Goal: Task Accomplishment & Management: Complete application form

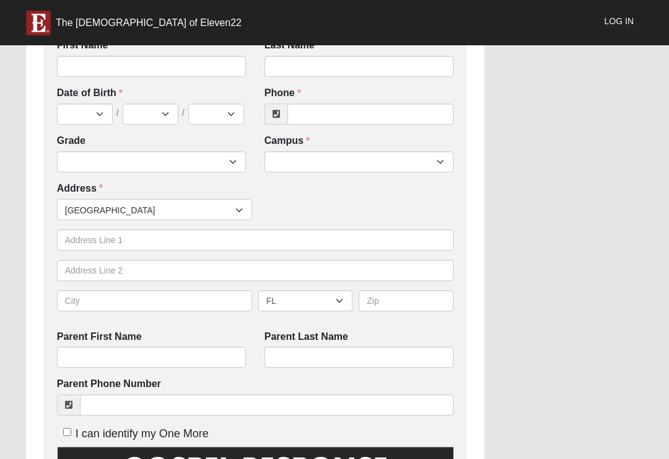
scroll to position [294, 0]
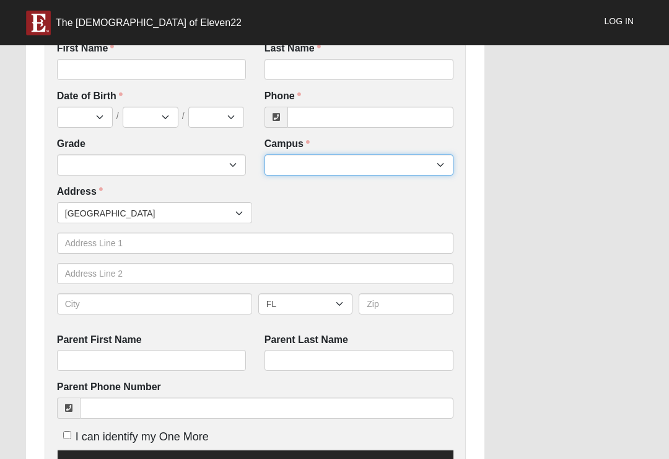
click at [429, 168] on select "Arlington Baymeadows Eleven22 Online [PERSON_NAME][GEOGRAPHIC_DATA] Jesup [GEOG…" at bounding box center [359, 164] width 189 height 21
select select "12"
click at [411, 158] on select "Arlington Baymeadows Eleven22 Online Fleming Island Jesup Mandarin North Jax Or…" at bounding box center [359, 164] width 189 height 21
select select "3"
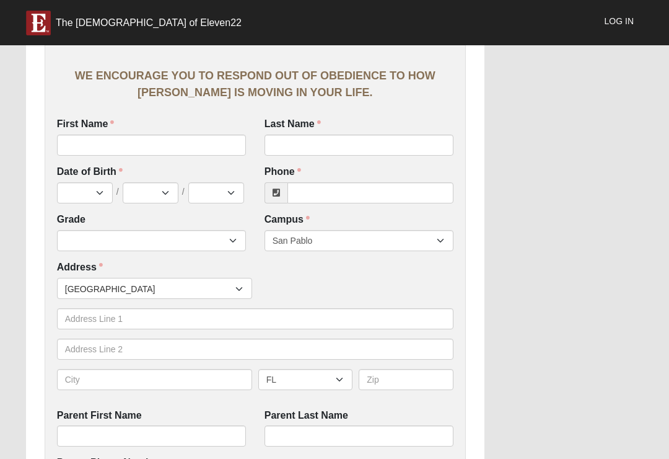
scroll to position [218, 0]
click at [190, 136] on input "First Name" at bounding box center [151, 145] width 189 height 21
type input "Levi"
click at [356, 136] on input "Last Name" at bounding box center [359, 145] width 189 height 21
type input "Fish"
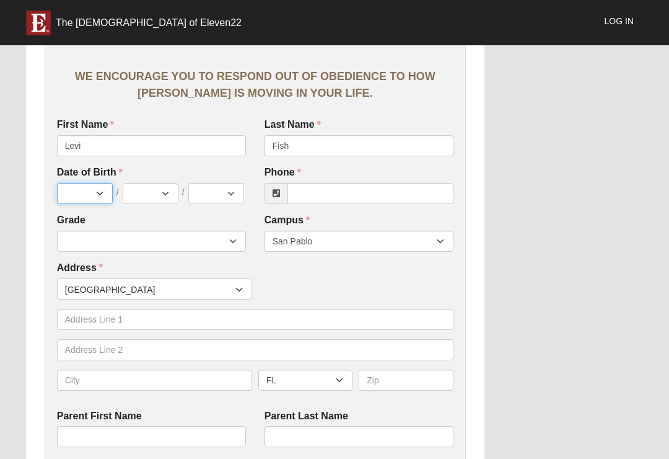
click at [89, 185] on select "Jan Feb Mar Apr May Jun [DATE] Aug Sep Oct Nov Dec" at bounding box center [85, 193] width 56 height 21
select select "11"
click at [156, 192] on select "1 2 3 4 5 6 7 8 9 10 11 12 13 14 15 16 17 18 19 20 21 22 23 24 25 26 27 28 29 3…" at bounding box center [151, 193] width 56 height 21
select select "7"
click at [221, 183] on select "2025 2024 2023 2022 2021 2020 2019 2018 2017 2016 2015 2014 2013 2012 2011 2010…" at bounding box center [216, 193] width 56 height 21
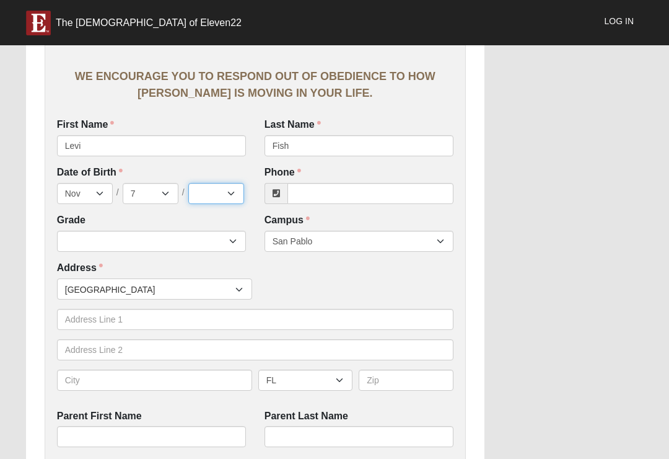
click at [218, 194] on select "2025 2024 2023 2022 2021 2020 2019 2018 2017 2016 2015 2014 2013 2012 2011 2010…" at bounding box center [216, 193] width 56 height 21
select select "2013"
click at [389, 183] on input "Phone" at bounding box center [371, 193] width 166 height 21
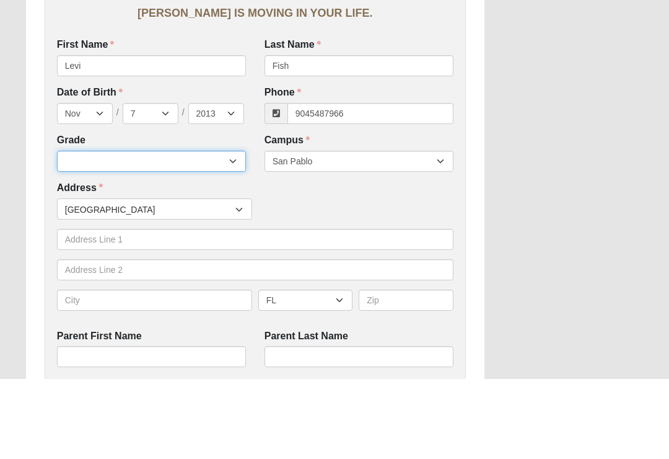
click at [157, 231] on select "6th Grade 7th Grade 8th Grade 9th Grade 10th Grade 11th Grade 12th Grade" at bounding box center [151, 241] width 189 height 21
type input "(904) 548-7966"
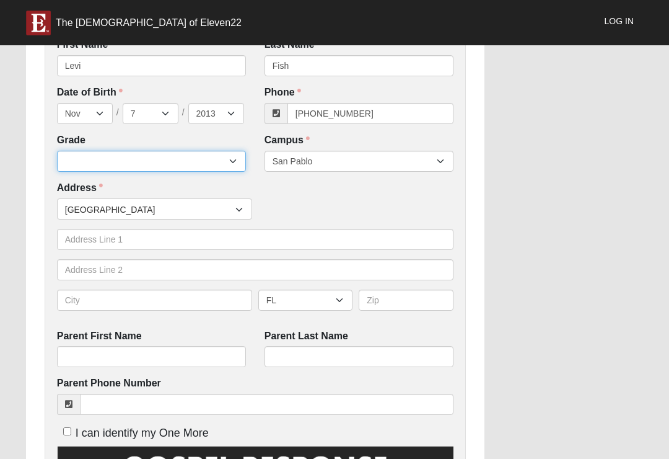
select select "2032"
click at [219, 199] on span "[GEOGRAPHIC_DATA]" at bounding box center [150, 209] width 170 height 21
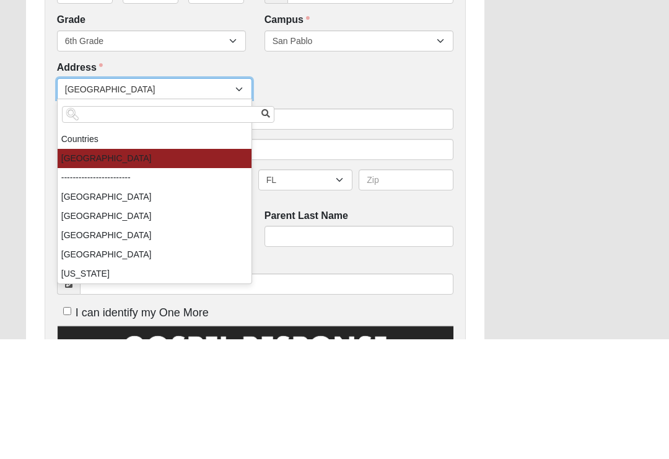
click at [464, 72] on div "WE ENCOURAGE YOU TO RESPOND OUT OF OBEDIENCE TO HOW JESUS CHRIST IS MOVING IN Y…" at bounding box center [255, 360] width 421 height 1233
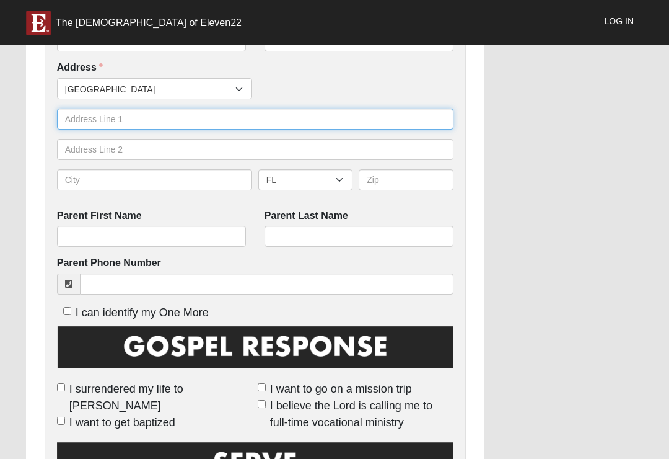
click at [182, 117] on input "text" at bounding box center [255, 118] width 397 height 21
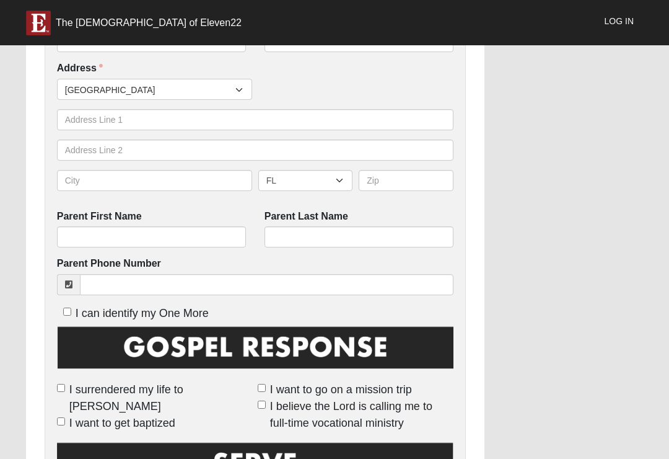
click at [535, 181] on div "Work Entry WE ENCOURAGE YOU TO RESPOND OUT OF OBEDIENCE TO HOW JESUS CHRIST IS …" at bounding box center [335, 235] width 636 height 1274
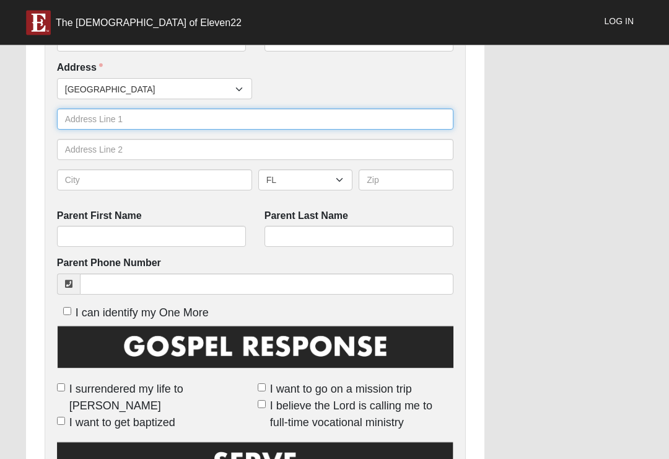
click at [81, 127] on input "text" at bounding box center [255, 119] width 397 height 21
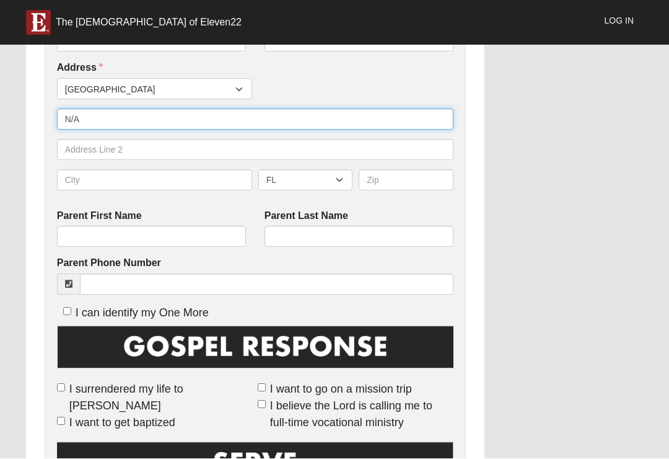
type input "N/A"
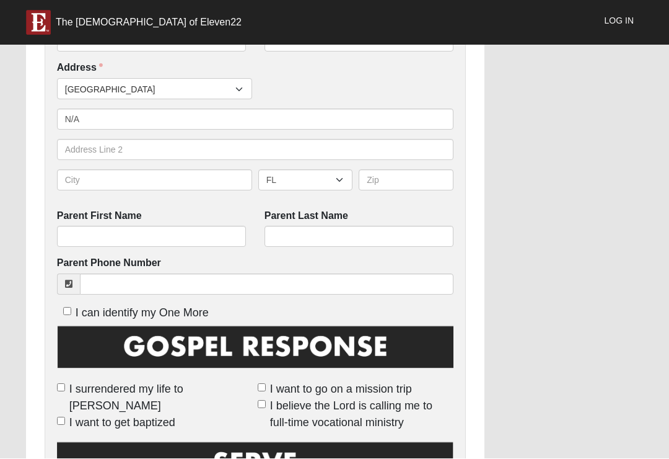
click at [543, 141] on div "Work Entry WE ENCOURAGE YOU TO RESPOND OUT OF OBEDIENCE TO HOW JESUS CHRIST IS …" at bounding box center [335, 235] width 636 height 1274
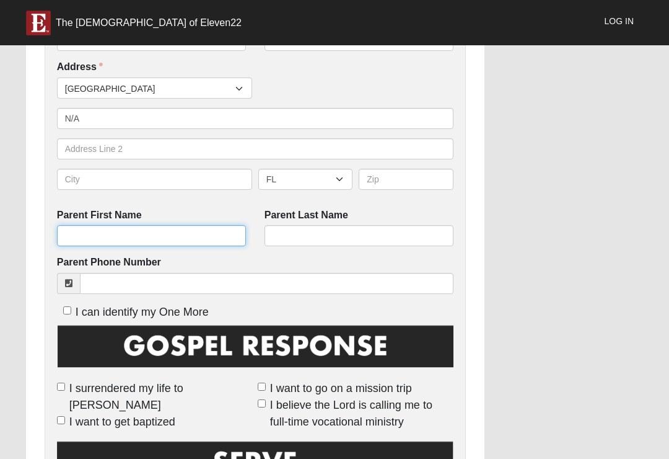
click at [200, 225] on input "Parent First Name" at bounding box center [151, 235] width 189 height 21
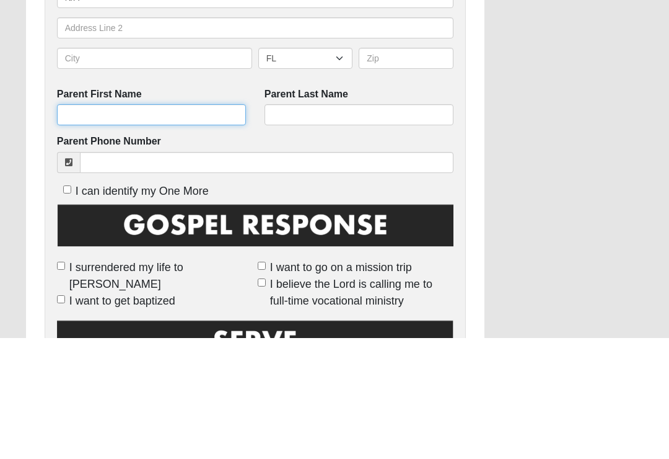
type input "L"
type input "Taylor"
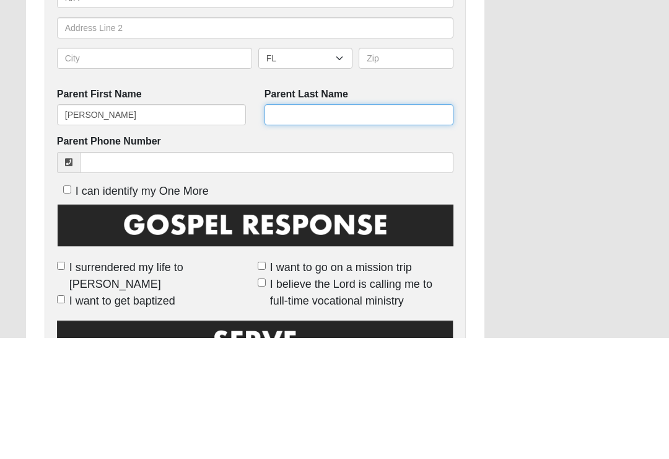
click at [378, 226] on input "Parent Last Name" at bounding box center [359, 236] width 189 height 21
type input "Rice"
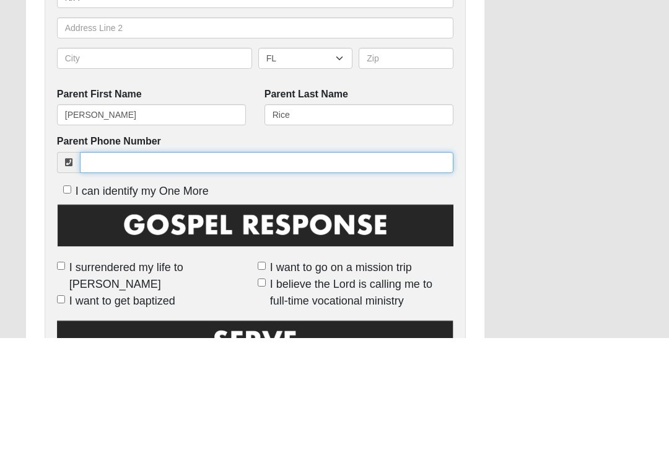
click at [206, 273] on input "Parent Phone Number" at bounding box center [267, 283] width 374 height 21
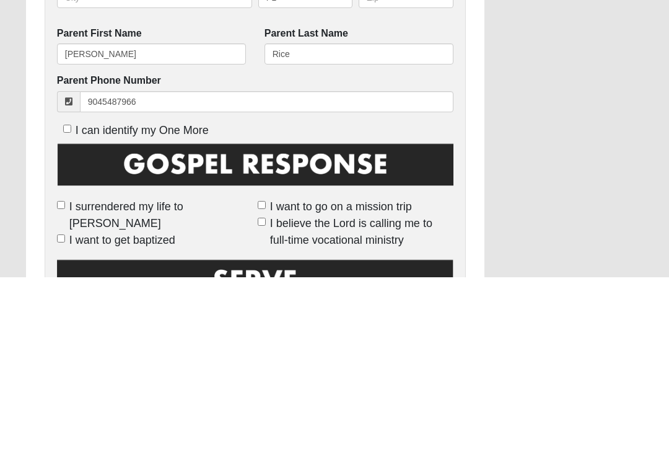
click at [525, 133] on div "Work Entry WE ENCOURAGE YOU TO RESPOND OUT OF OBEDIENCE TO HOW JESUS CHRIST IS …" at bounding box center [335, 235] width 636 height 1274
type input "(904) 548-7966"
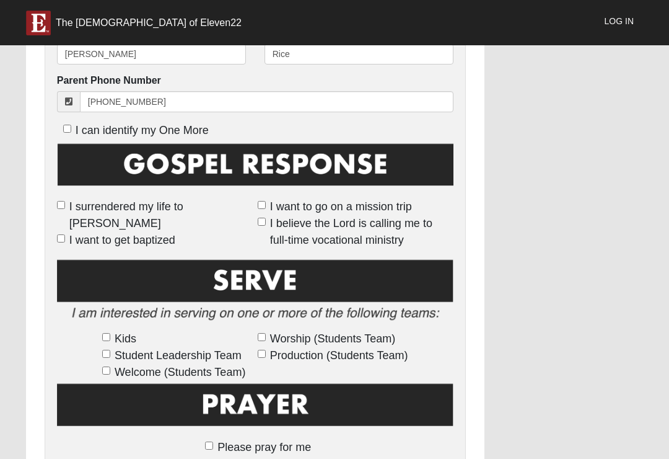
click at [270, 215] on span "I want to go on a mission trip" at bounding box center [341, 206] width 142 height 17
click at [258, 209] on input "I want to go on a mission trip" at bounding box center [262, 205] width 8 height 8
checkbox input "true"
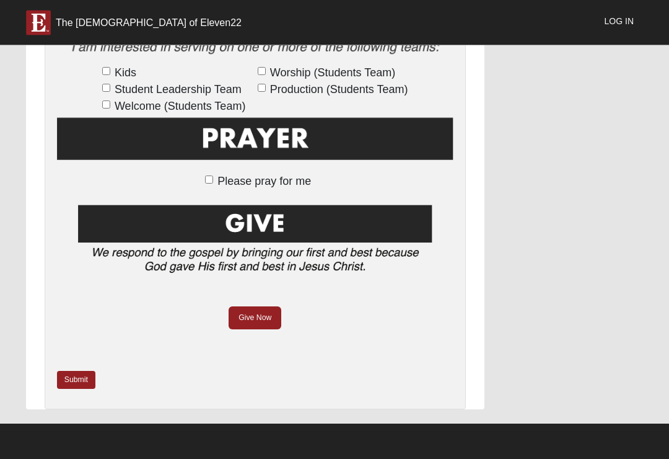
scroll to position [862, 0]
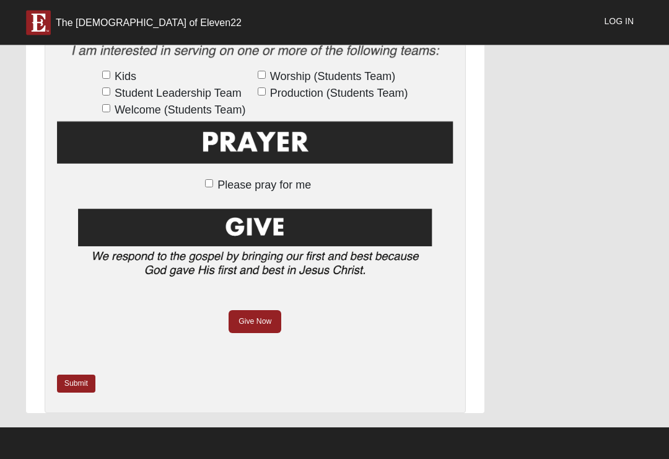
click at [371, 86] on span "Production (Students Team)" at bounding box center [339, 94] width 138 height 17
click at [266, 88] on input "Production (Students Team)" at bounding box center [262, 92] width 8 height 8
checkbox input "true"
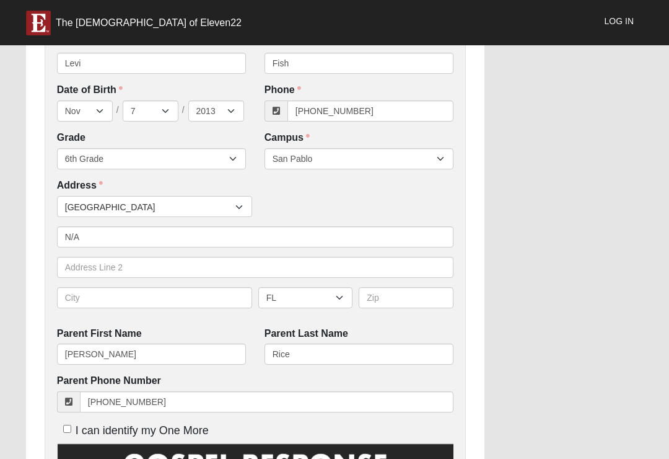
scroll to position [300, 0]
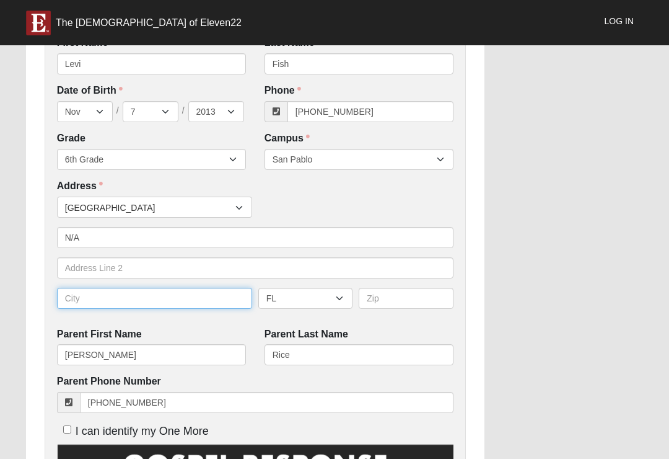
click at [135, 293] on input "text" at bounding box center [154, 298] width 195 height 21
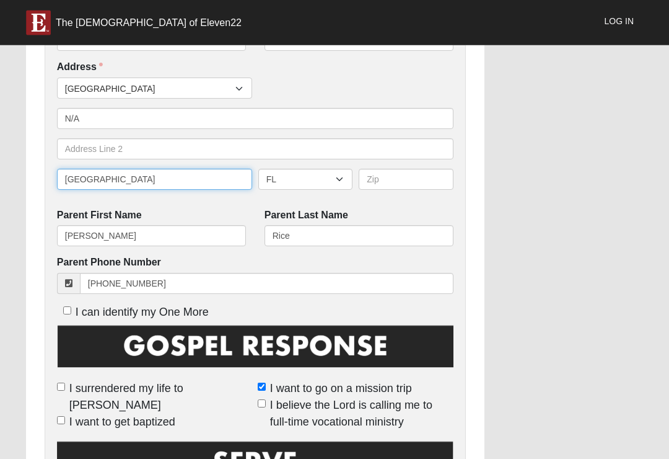
scroll to position [418, 0]
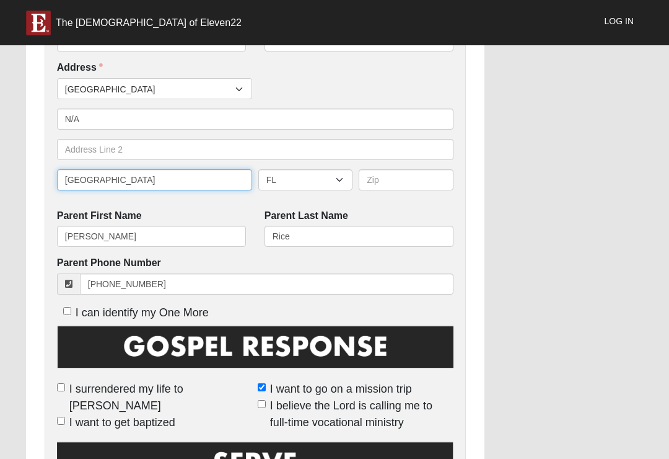
type input "Jacksonville"
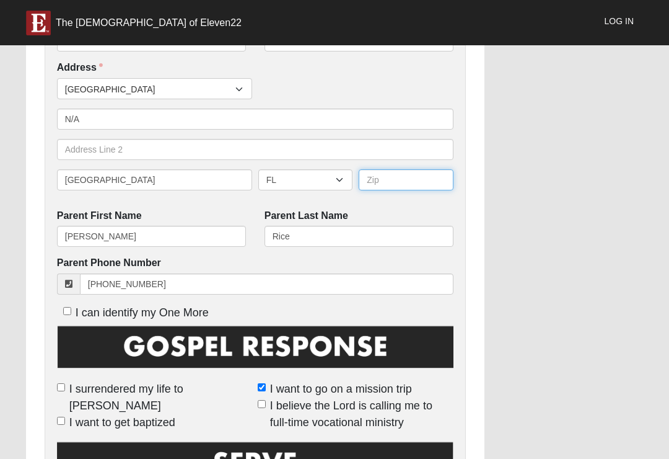
click at [393, 178] on input "text" at bounding box center [406, 179] width 95 height 21
type input "3225"
click at [555, 163] on div "Work Entry WE ENCOURAGE YOU TO RESPOND OUT OF OBEDIENCE TO HOW JESUS CHRIST IS …" at bounding box center [335, 235] width 636 height 1274
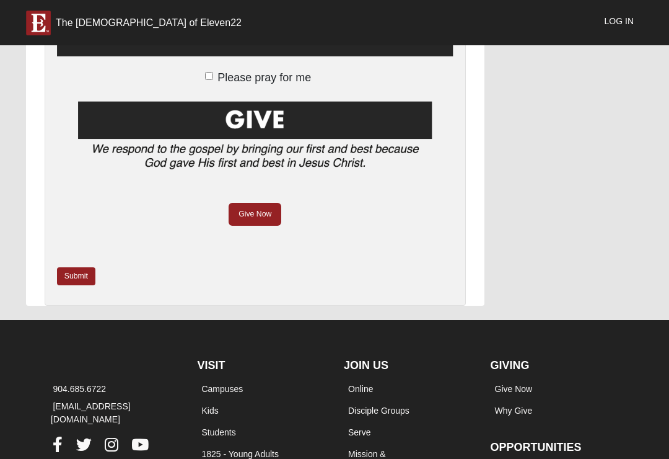
scroll to position [972, 0]
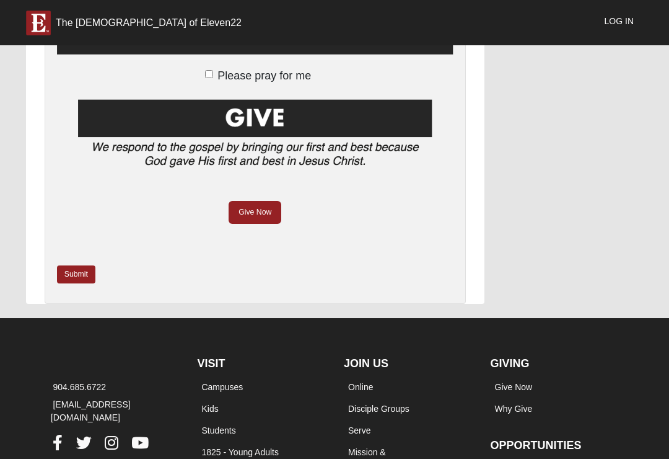
click at [82, 265] on link "Submit" at bounding box center [76, 274] width 38 height 18
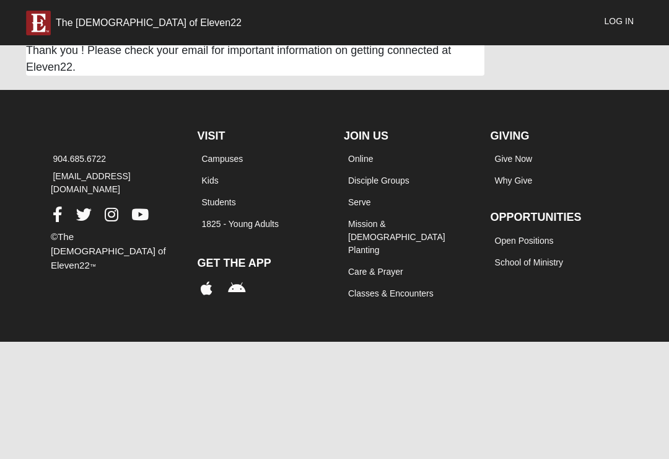
scroll to position [0, 0]
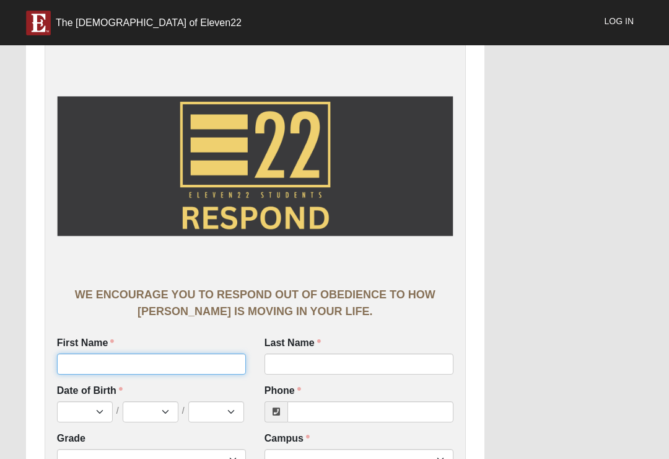
click at [188, 359] on input "First Name" at bounding box center [151, 363] width 189 height 21
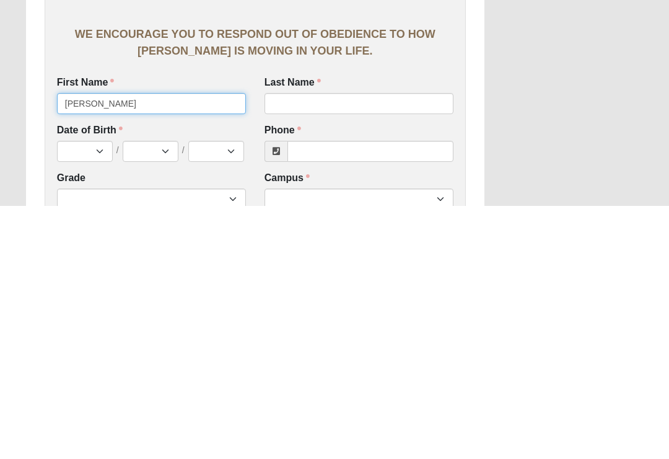
type input "[PERSON_NAME]"
click input "submit" at bounding box center [0, 0] width 0 height 0
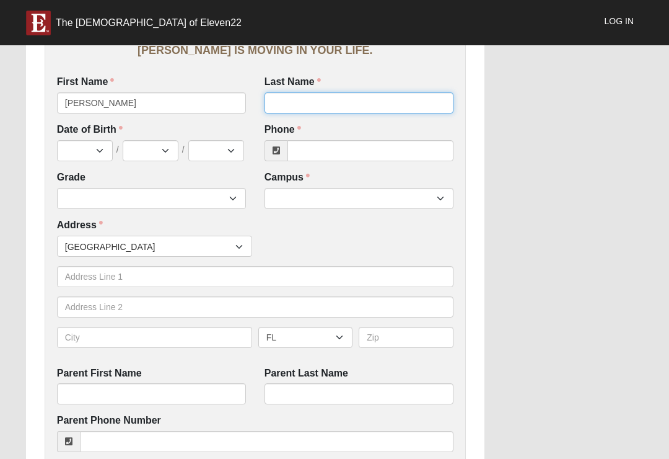
click at [378, 97] on input "Last Name" at bounding box center [359, 102] width 189 height 21
type input "[PERSON_NAME]"
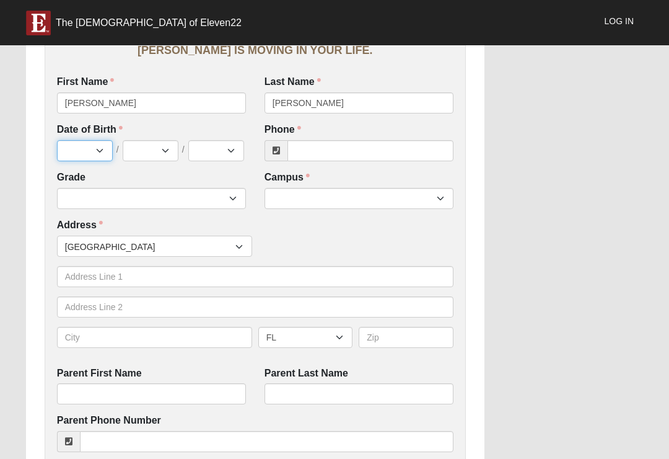
click at [97, 146] on select "Jan Feb Mar Apr May Jun Jul Aug Sep Oct Nov Dec" at bounding box center [85, 150] width 56 height 21
select select "7"
click at [152, 141] on select "1 2 3 4 5 6 7 8 9 10 11 12 13 14 15 16 17 18 19 20 21 22 23 24 25 26 27 28 29 3…" at bounding box center [151, 150] width 56 height 21
select select "5"
click at [223, 140] on select "2025 2024 2023 2022 2021 2020 2019 2018 2017 2016 2015 2014 2013 2012 2011 2010…" at bounding box center [216, 150] width 56 height 21
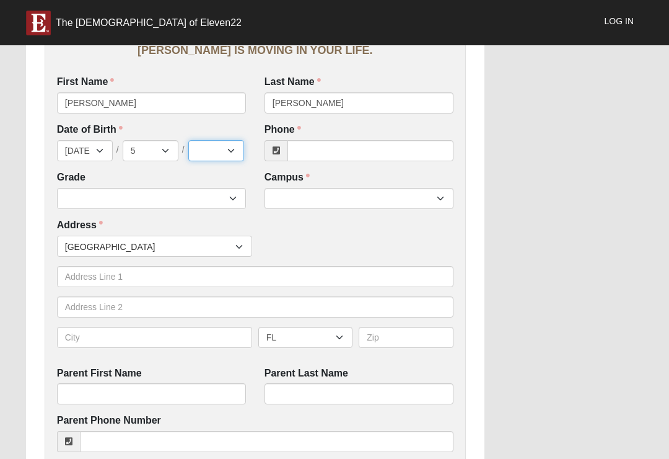
select select "2013"
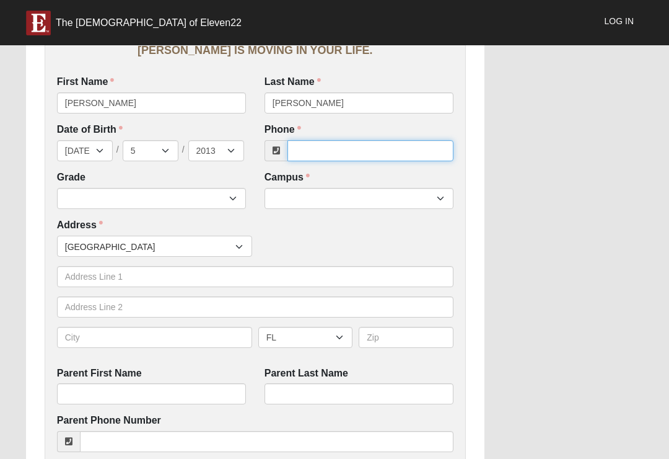
click at [362, 151] on input "Phone" at bounding box center [371, 150] width 166 height 21
type input "000000000"
click input "submit" at bounding box center [0, 0] width 0 height 0
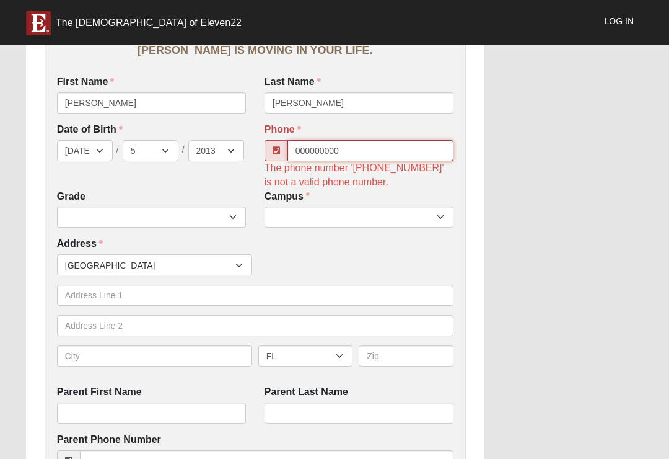
click at [364, 144] on input "000000000" at bounding box center [371, 150] width 166 height 21
type input "0"
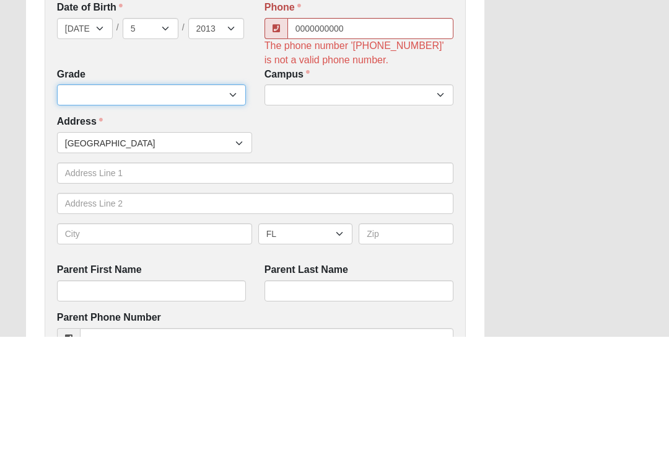
click at [153, 101] on div "WE ENCOURAGE YOU TO RESPOND OUT OF OBEDIENCE TO HOW JESUS CHRIST IS MOVING IN Y…" at bounding box center [255, 407] width 421 height 1252
type input "(000) 000-0000"
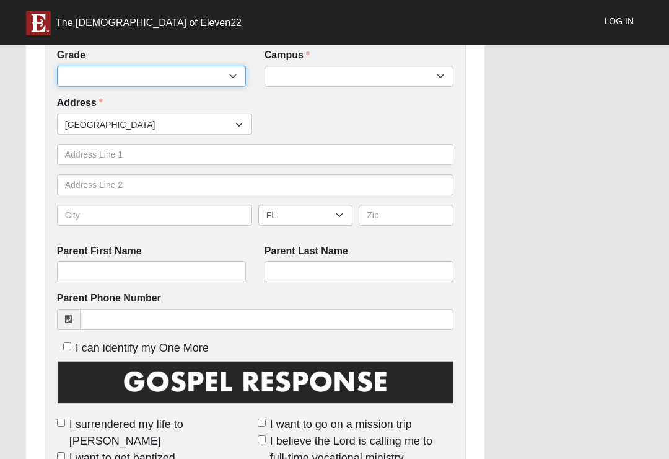
select select "2032"
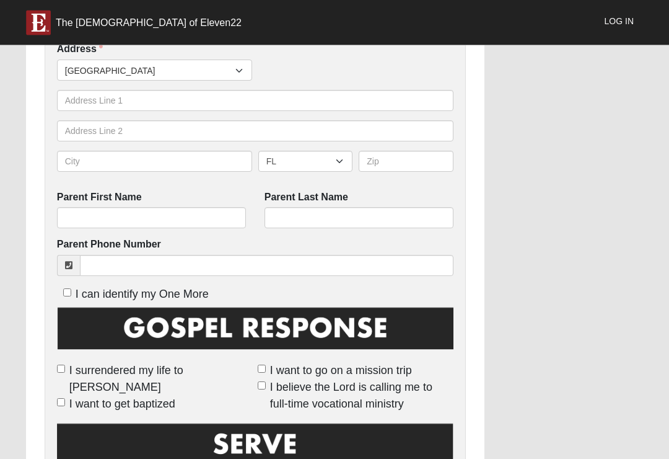
scroll to position [514, 0]
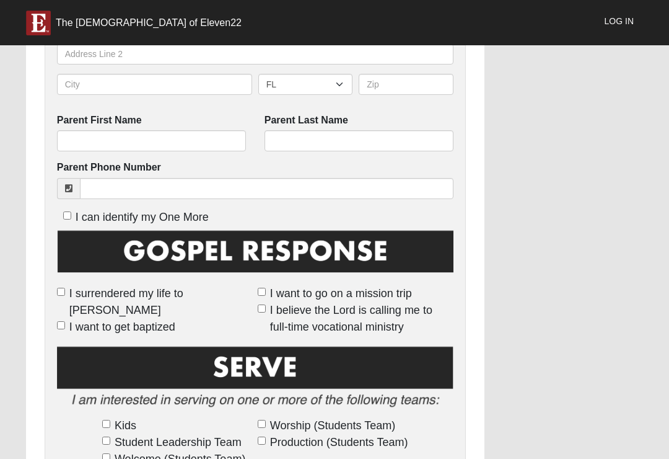
click at [58, 288] on input "I surrendered my life to [PERSON_NAME]" at bounding box center [61, 292] width 8 height 8
checkbox input "true"
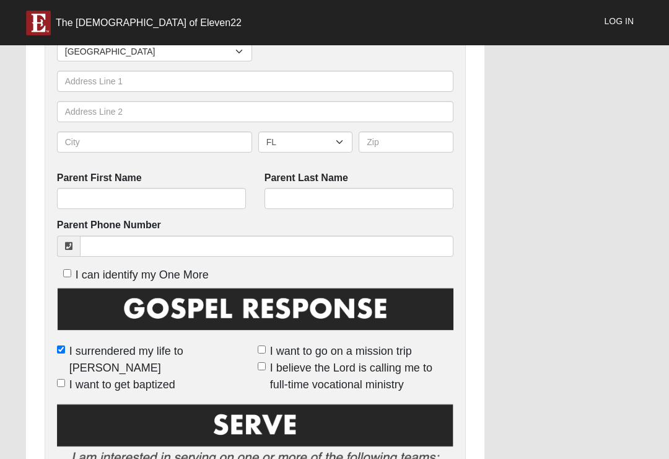
scroll to position [456, 0]
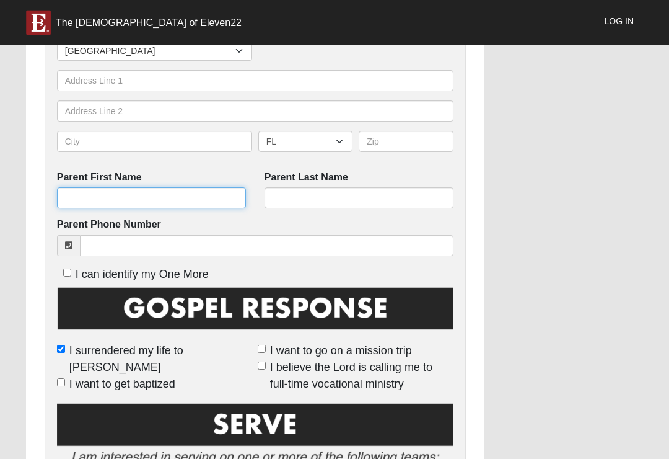
click at [190, 188] on input "Parent First Name" at bounding box center [151, 198] width 189 height 21
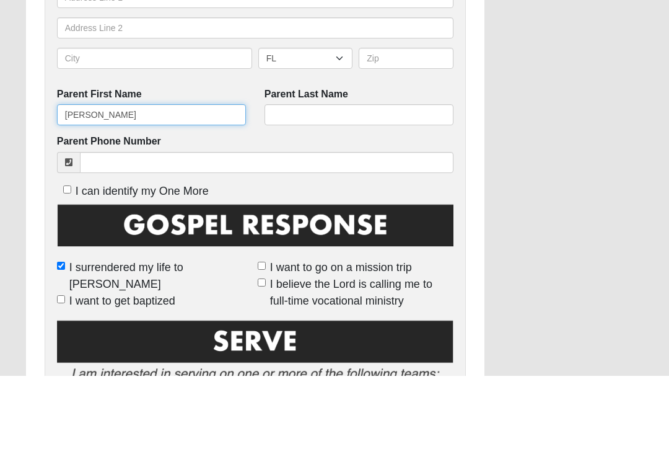
type input "Renata"
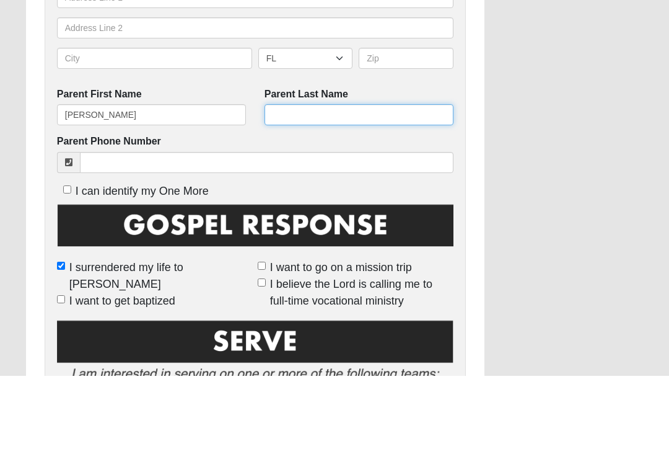
click at [356, 188] on input "Parent Last Name" at bounding box center [359, 198] width 189 height 21
type input "P"
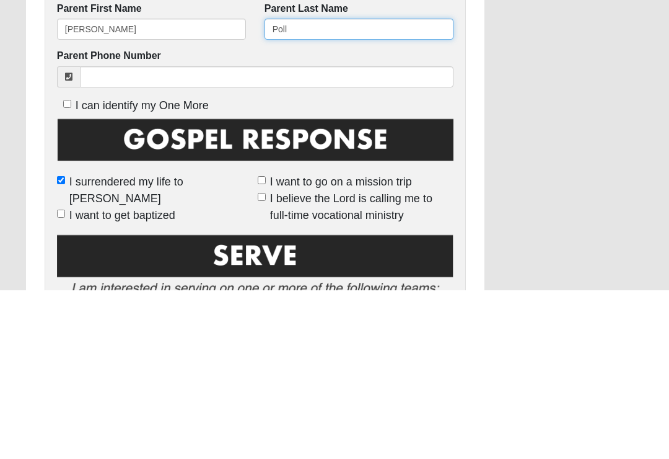
type input "Poll"
click input "submit" at bounding box center [0, 0] width 0 height 0
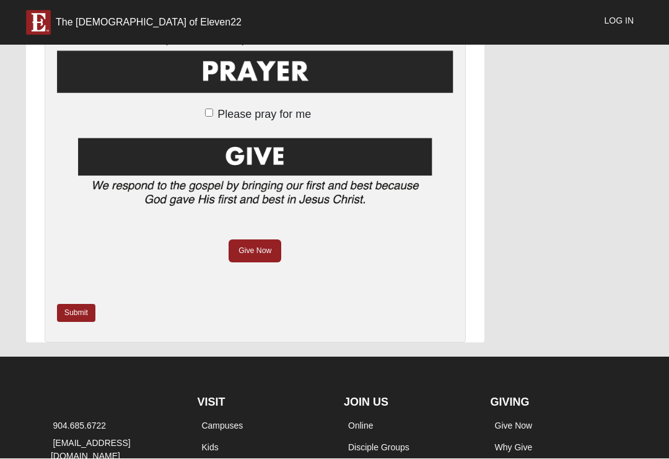
scroll to position [933, 0]
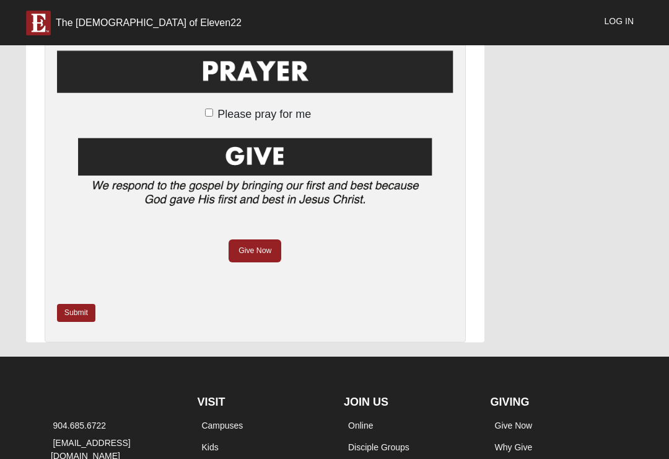
click at [71, 304] on link "Submit" at bounding box center [76, 313] width 38 height 18
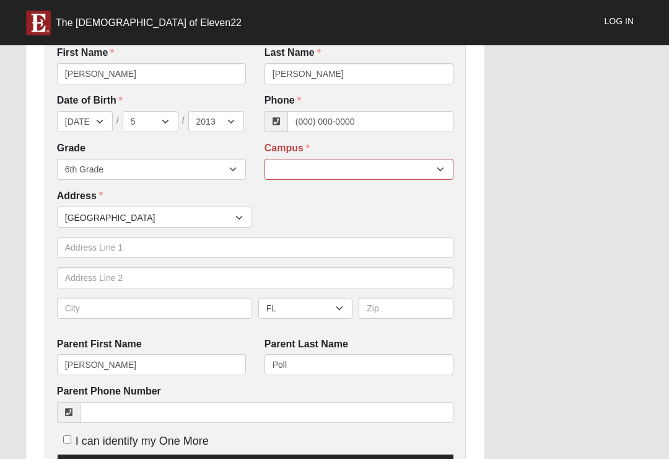
scroll to position [348, 0]
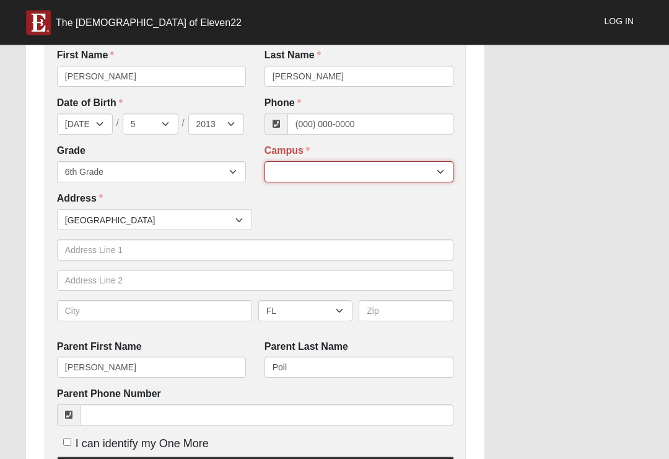
click at [349, 172] on select "Arlington Baymeadows Eleven22 Online Fleming Island Jesup Mandarin North Jax Or…" at bounding box center [359, 172] width 189 height 21
select select "3"
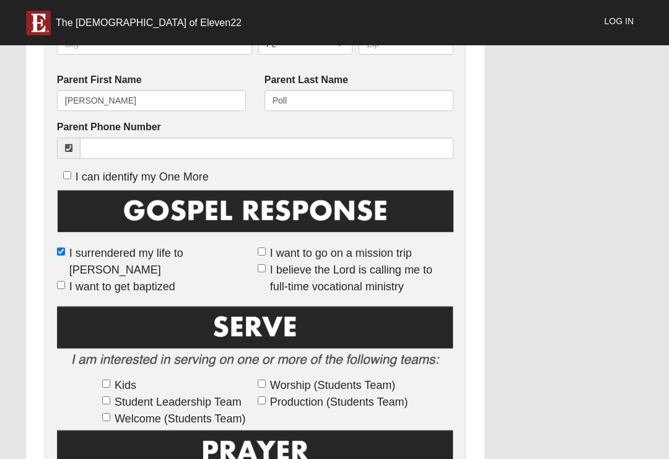
scroll to position [1045, 0]
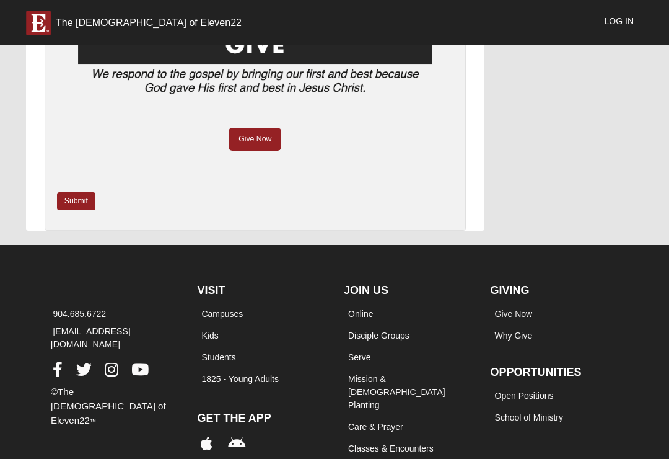
click at [81, 192] on link "Submit" at bounding box center [76, 201] width 38 height 18
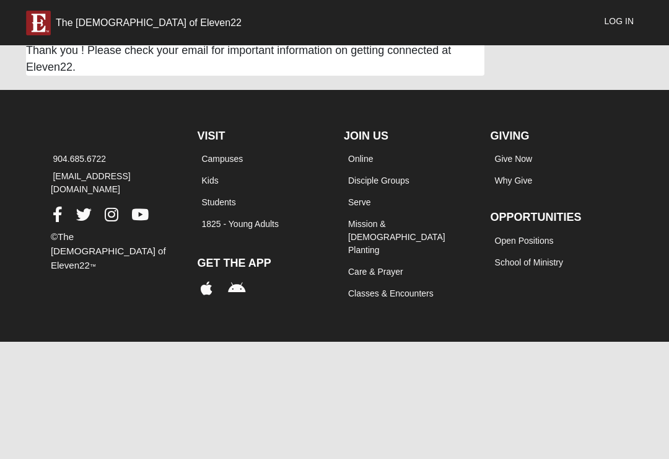
scroll to position [0, 0]
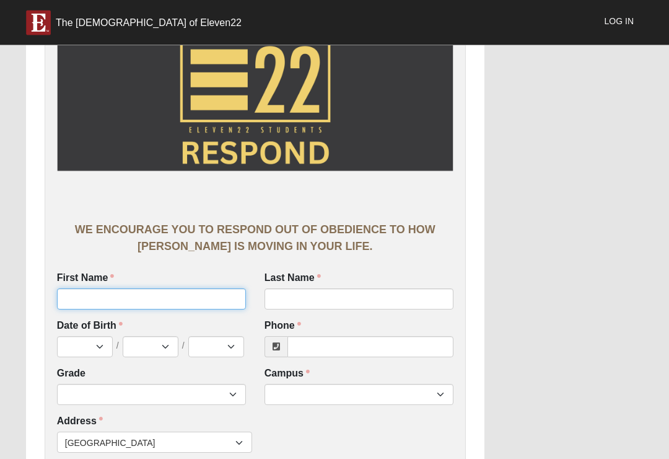
click at [99, 291] on input "First Name" at bounding box center [151, 299] width 189 height 21
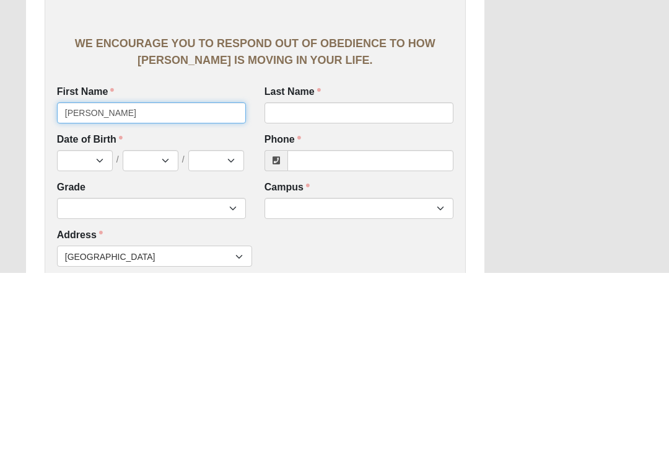
type input "Carter"
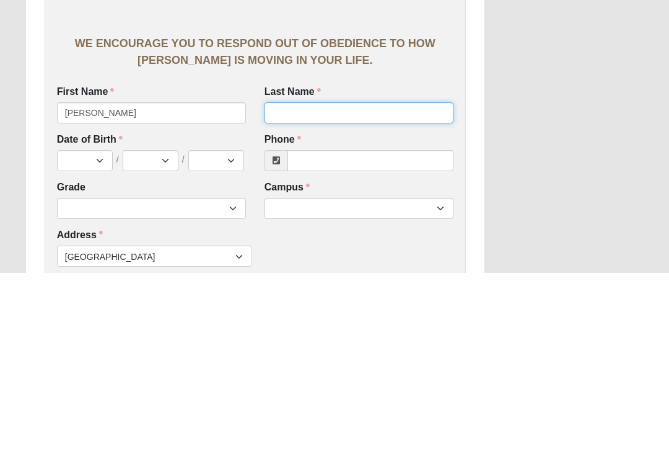
click at [349, 289] on input "Last Name" at bounding box center [359, 299] width 189 height 21
type input "Valentine"
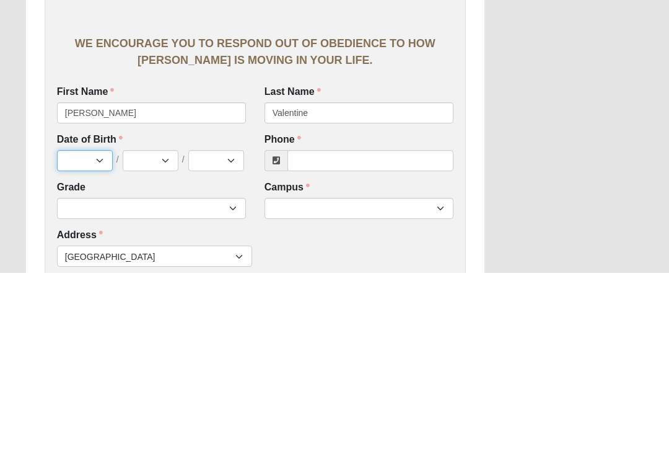
click at [90, 337] on select "Jan Feb Mar Apr May Jun [DATE] Aug Sep Oct Nov Dec" at bounding box center [85, 347] width 56 height 21
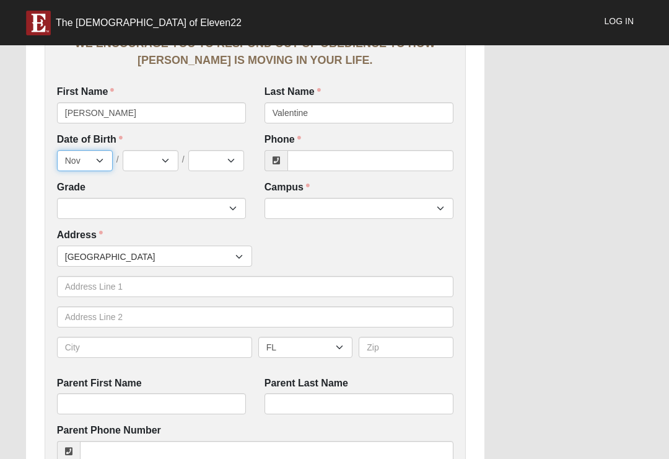
click at [83, 155] on select "Jan Feb Mar Apr May Jun [DATE] Aug Sep Oct Nov Dec" at bounding box center [85, 160] width 56 height 21
click at [77, 155] on select "Jan Feb Mar Apr May Jun [DATE] Aug Sep Oct Nov Dec" at bounding box center [85, 160] width 56 height 21
select select "12"
click at [157, 162] on select "1 2 3 4 5 6 7 8 9 10 11 12 13 14 15 16 17 18 19 20 21 22 23 24 25 26 27 28 29 3…" at bounding box center [151, 160] width 56 height 21
select select "6"
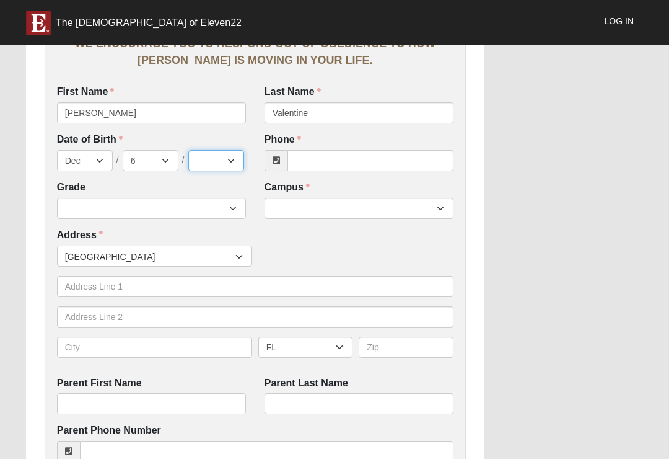
click at [224, 165] on select "2025 2024 2023 2022 2021 2020 2019 2018 2017 2016 2015 2014 2013 2012 2011 2010…" at bounding box center [216, 160] width 56 height 21
select select "2013"
click at [377, 157] on input "Phone" at bounding box center [371, 160] width 166 height 21
click at [540, 170] on div "Work Entry WE ENCOURAGE YOU TO RESPOND OUT OF OBEDIENCE TO HOW JESUS CHRIST IS …" at bounding box center [335, 402] width 636 height 1274
type input "(904) 715-3316"
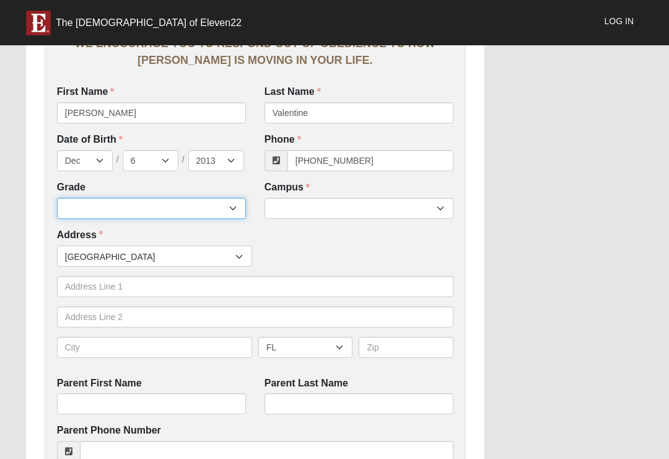
click at [103, 213] on select "6th Grade 7th Grade 8th Grade 9th Grade 10th Grade 11th Grade 12th Grade" at bounding box center [151, 208] width 189 height 21
select select "2032"
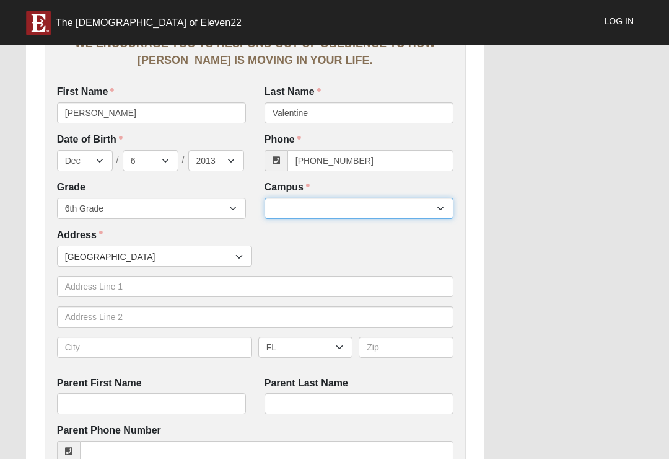
click at [381, 213] on select "Arlington Baymeadows Eleven22 Online Fleming Island Jesup Mandarin North Jax Or…" at bounding box center [359, 208] width 189 height 21
select select "3"
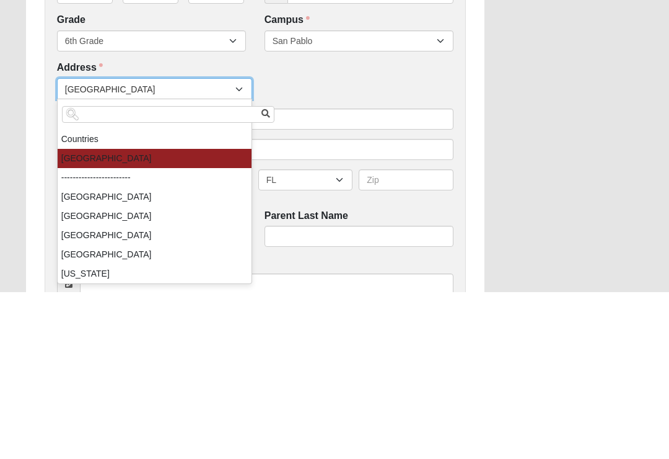
click at [513, 139] on div "Work Entry WE ENCOURAGE YOU TO RESPOND OUT OF OBEDIENCE TO HOW JESUS CHRIST IS …" at bounding box center [335, 402] width 636 height 1274
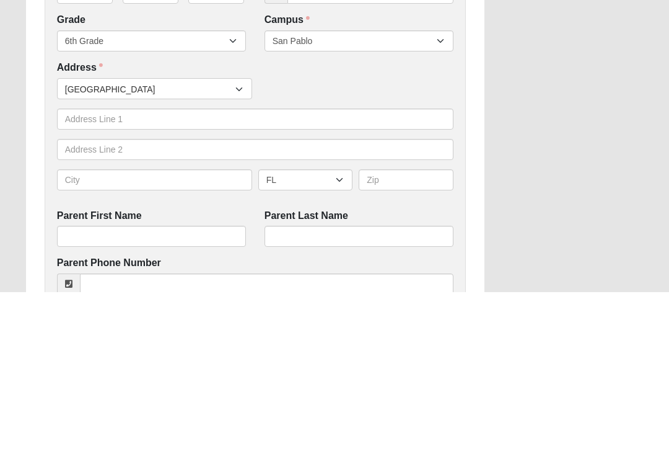
scroll to position [418, 0]
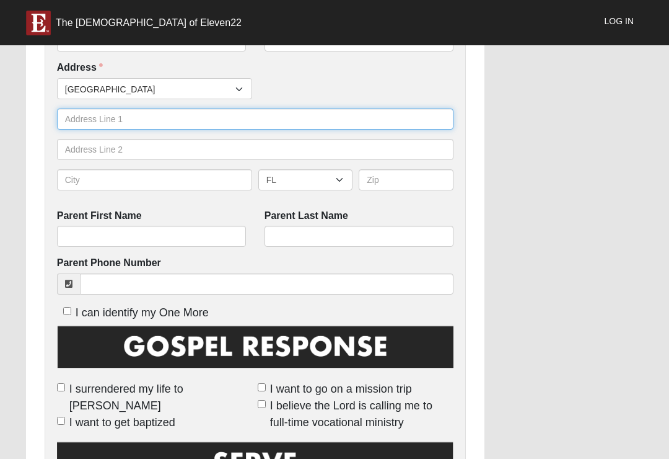
click at [268, 123] on input "text" at bounding box center [255, 118] width 397 height 21
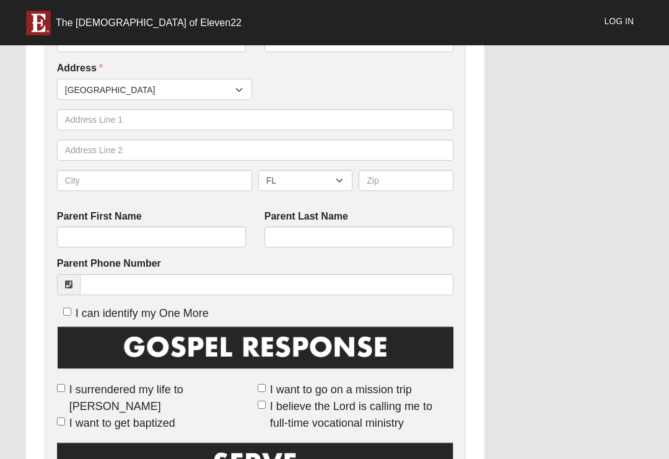
click at [604, 145] on div "Work Entry WE ENCOURAGE YOU TO RESPOND OUT OF OBEDIENCE TO HOW JESUS CHRIST IS …" at bounding box center [335, 235] width 636 height 1274
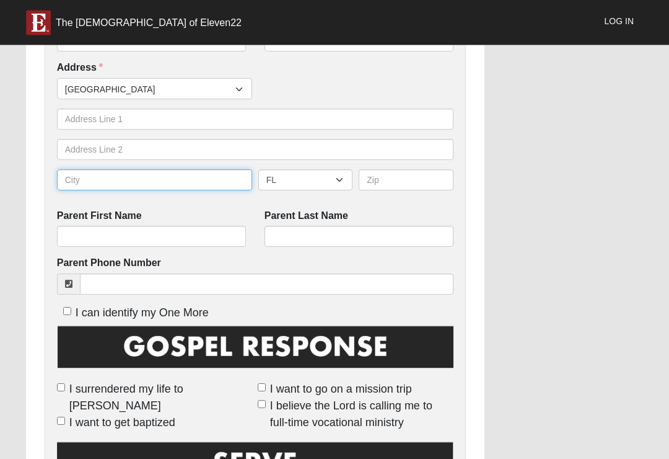
click at [84, 185] on input "text" at bounding box center [154, 180] width 195 height 21
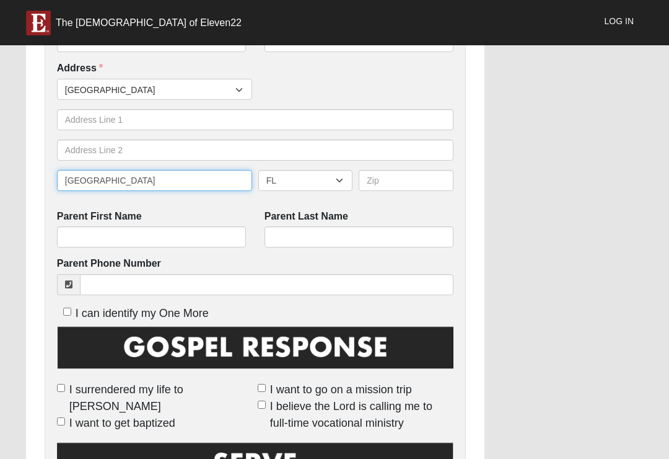
type input "Jacksonville"
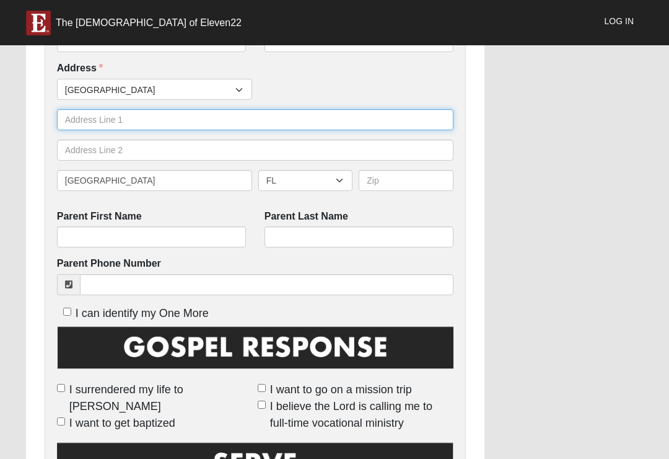
click at [219, 117] on input "text" at bounding box center [255, 119] width 397 height 21
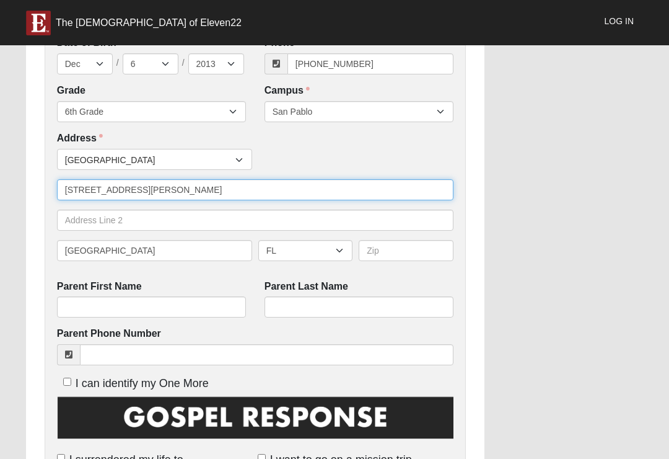
scroll to position [347, 0]
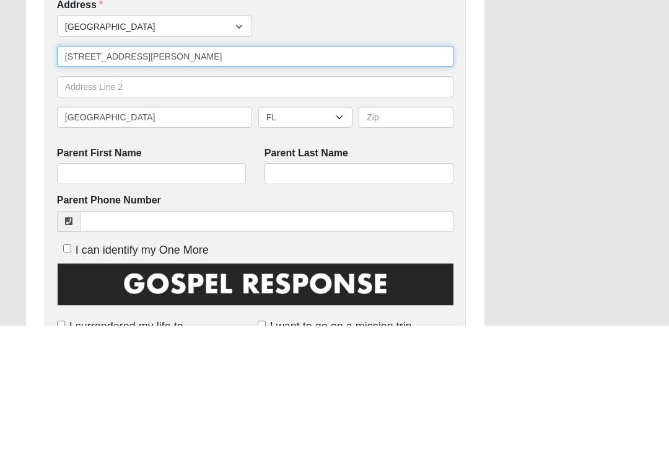
type input "12555 Kernan forest blv"
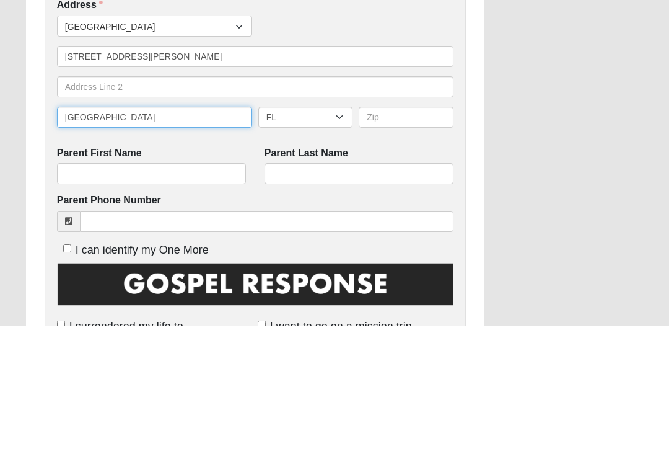
click at [191, 240] on input "Jacksonville" at bounding box center [154, 250] width 195 height 21
click at [320, 240] on select "AL AK AS AR AZ CA CO CT DE DC FM FL GA GU HI ID IL IN IA KS KY LA ME MH MD MA M…" at bounding box center [305, 250] width 95 height 21
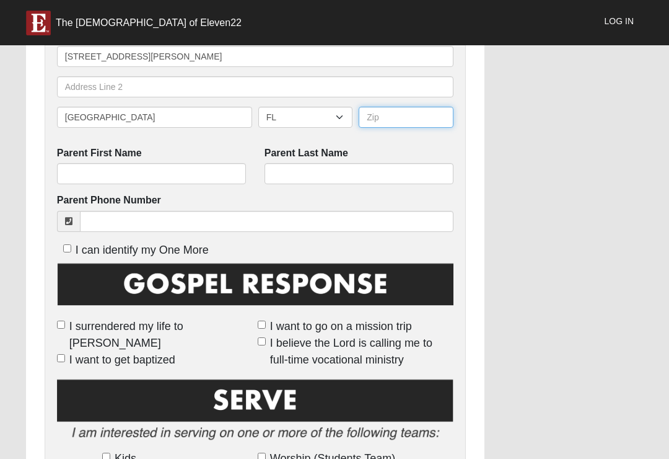
click at [404, 119] on input "text" at bounding box center [406, 117] width 95 height 21
click at [197, 174] on input "Parent First Name" at bounding box center [151, 173] width 189 height 21
click at [395, 122] on input "text" at bounding box center [406, 117] width 95 height 21
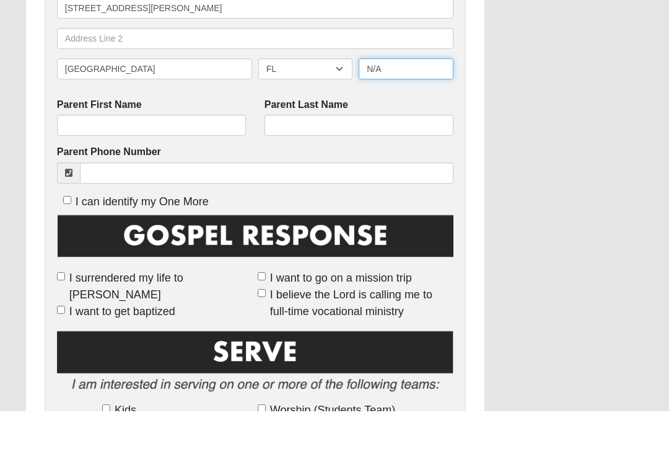
type input "N/A"
click at [147, 163] on input "Parent First Name" at bounding box center [151, 173] width 189 height 21
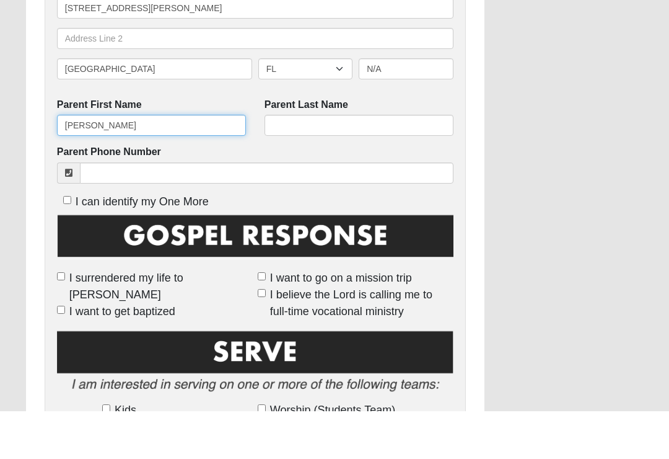
type input "Ashley"
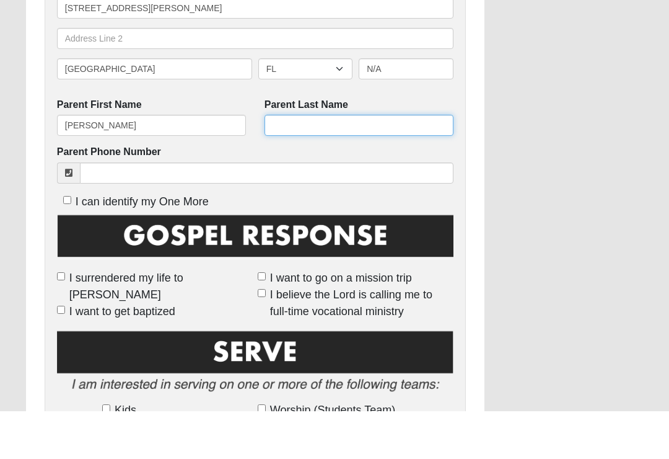
click at [343, 163] on input "Parent Last Name" at bounding box center [359, 173] width 189 height 21
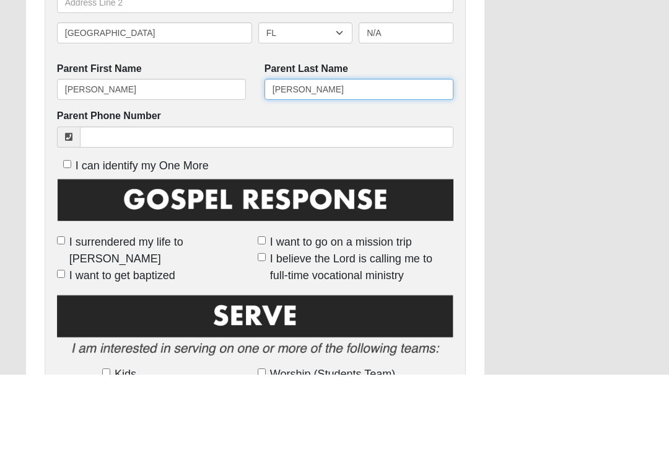
type input "Mcray"
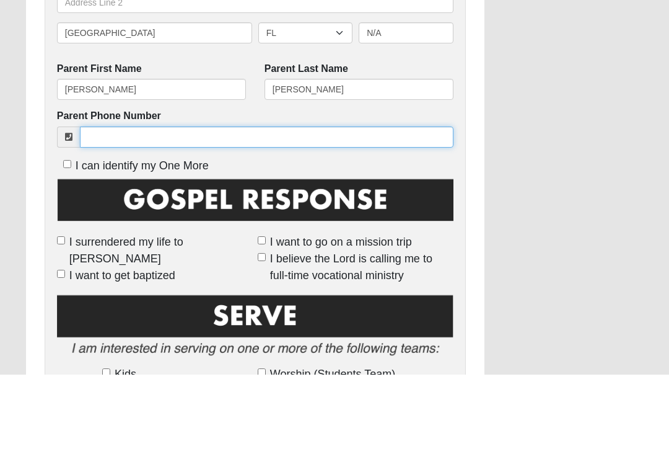
click at [208, 211] on input "Parent Phone Number" at bounding box center [267, 221] width 374 height 21
click input "submit" at bounding box center [0, 0] width 0 height 0
type input "(904) 440-4496"
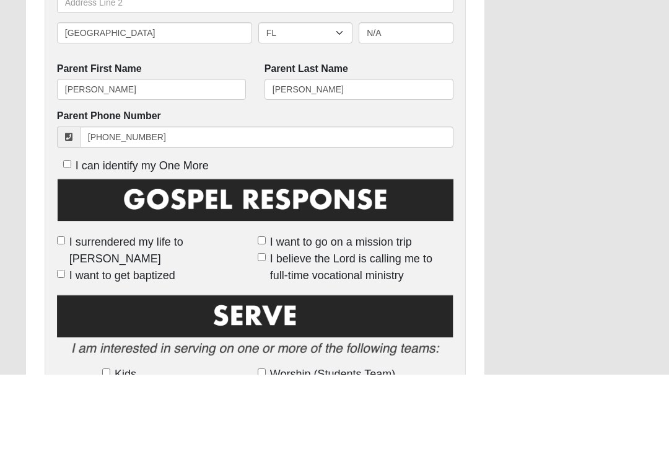
scroll to position [565, 0]
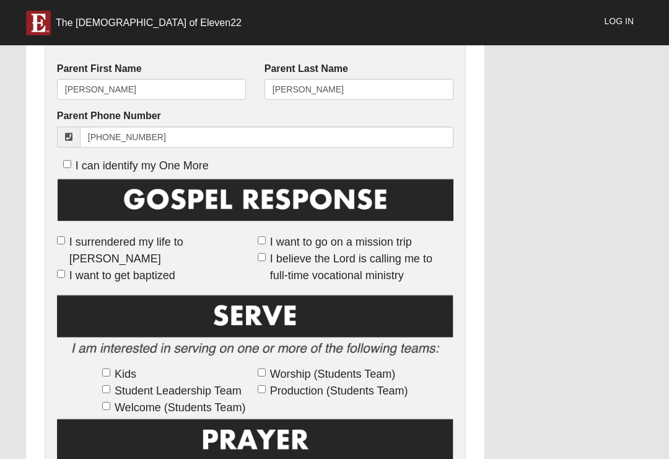
click at [73, 234] on span "I surrendered my life to [PERSON_NAME]" at bounding box center [160, 250] width 183 height 33
click at [65, 236] on input "I surrendered my life to [PERSON_NAME]" at bounding box center [61, 240] width 8 height 8
checkbox input "true"
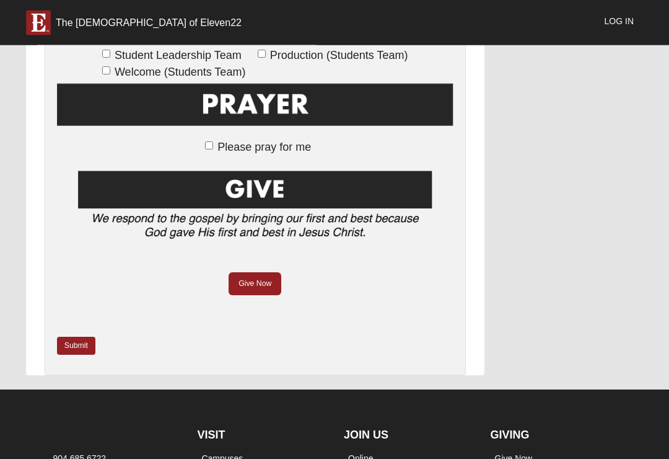
scroll to position [900, 0]
click at [86, 337] on link "Submit" at bounding box center [76, 346] width 38 height 18
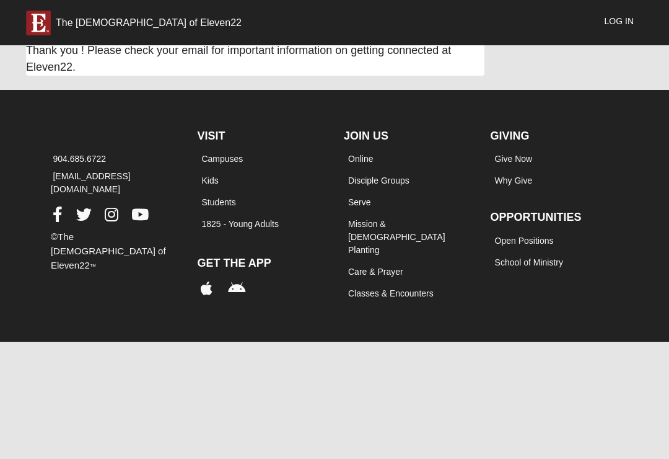
scroll to position [0, 0]
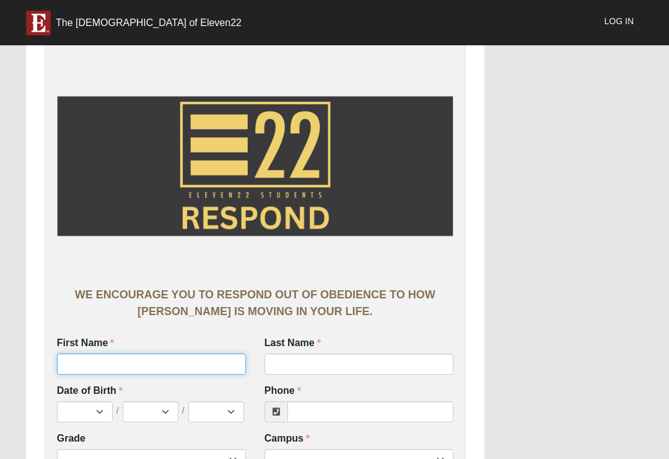
click at [82, 359] on input "First Name" at bounding box center [151, 363] width 189 height 21
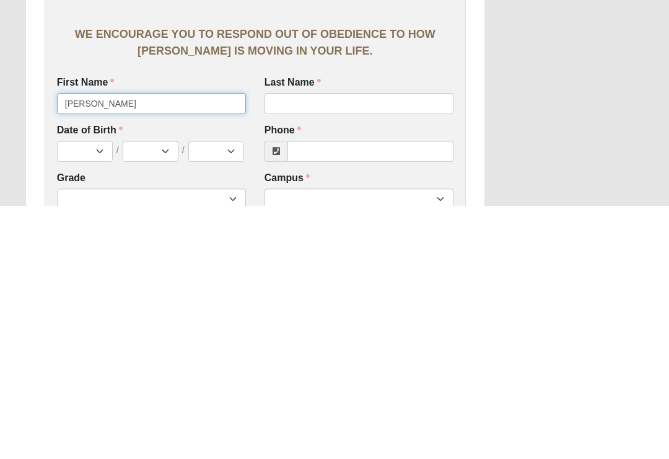
type input "[PERSON_NAME]"
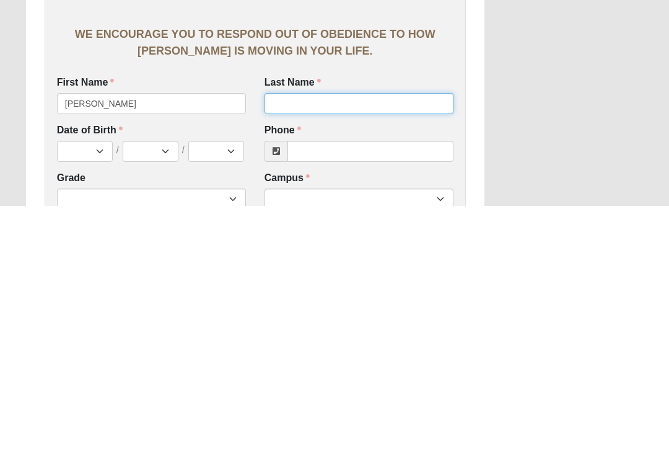
click at [315, 346] on input "Last Name" at bounding box center [359, 356] width 189 height 21
type input "Grissom"
click at [95, 394] on select "Jan Feb Mar Apr May Jun Jul Aug Sep Oct Nov Dec" at bounding box center [85, 404] width 56 height 21
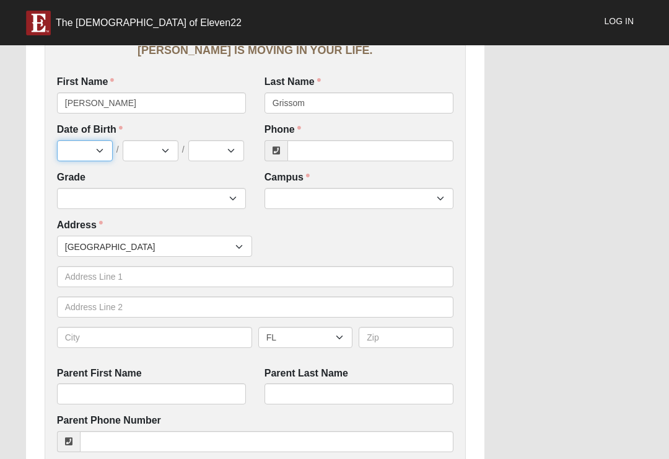
select select "3"
click at [157, 152] on select "1 2 3 4 5 6 7 8 9 10 11 12 13 14 15 16 17 18 19 20 21 22 23 24 25 26 27 28 29 3…" at bounding box center [151, 150] width 56 height 21
click at [150, 152] on select "1 2 3 4 5 6 7 8 9 10 11 12 13 14 15 16 17 18 19 20 21 22 23 24 25 26 27 28 29 3…" at bounding box center [151, 150] width 56 height 21
select select "5"
click at [212, 151] on select "2025 2024 2023 2022 2021 2020 2019 2018 2017 2016 2015 2014 2013 2012 2011 2010…" at bounding box center [216, 150] width 56 height 21
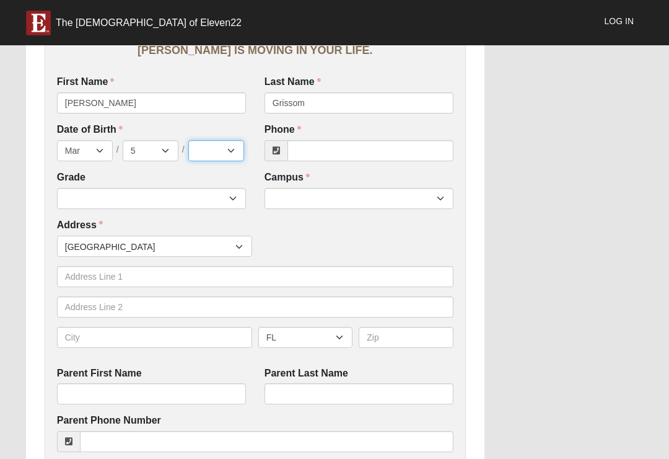
click at [208, 152] on select "2025 2024 2023 2022 2021 2020 2019 2018 2017 2016 2015 2014 2013 2012 2011 2010…" at bounding box center [216, 150] width 56 height 21
select select "2014"
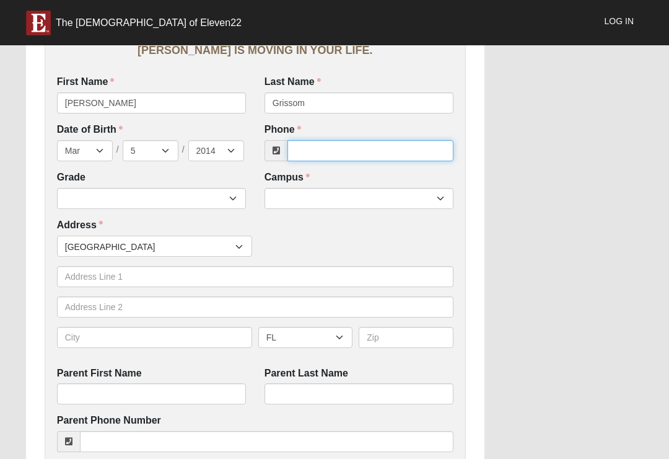
click at [321, 145] on input "Phone" at bounding box center [371, 150] width 166 height 21
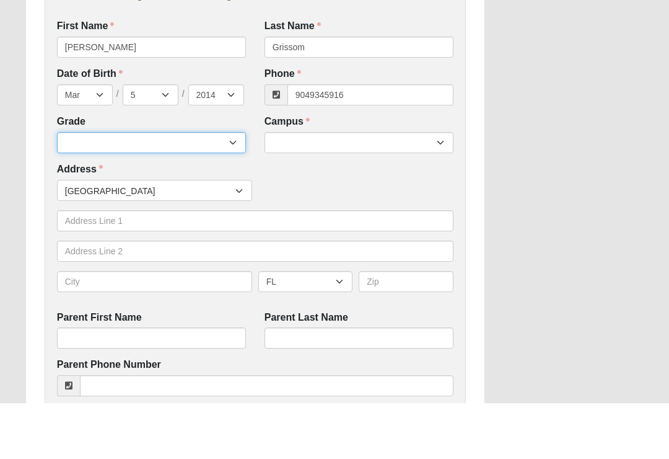
click at [79, 188] on select "6th Grade 7th Grade 8th Grade 9th Grade 10th Grade 11th Grade 12th Grade" at bounding box center [151, 198] width 189 height 21
type input "(904) 934-5916"
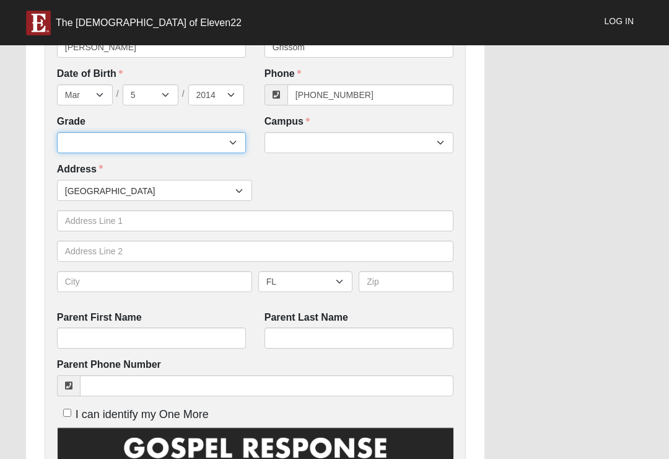
select select "2032"
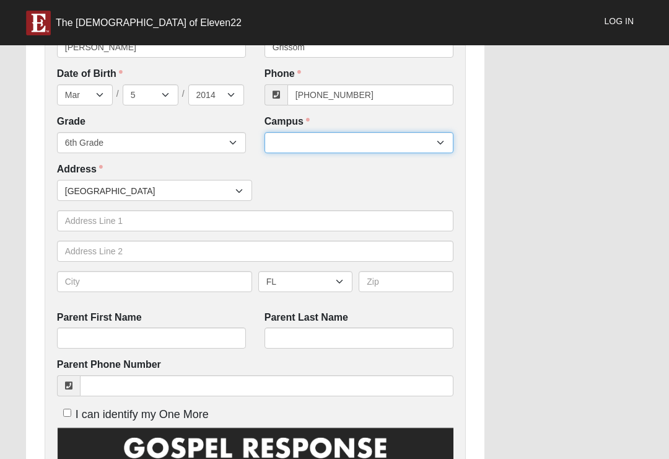
click at [316, 144] on select "Arlington Baymeadows Eleven22 Online Fleming Island Jesup Mandarin North Jax Or…" at bounding box center [359, 142] width 189 height 21
select select "3"
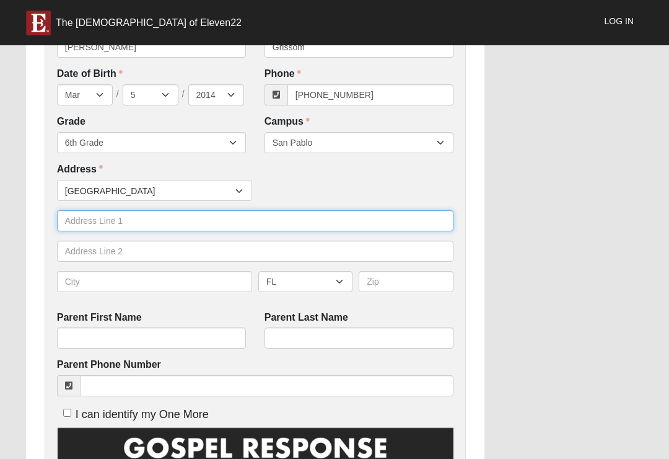
click at [79, 218] on input "text" at bounding box center [255, 220] width 397 height 21
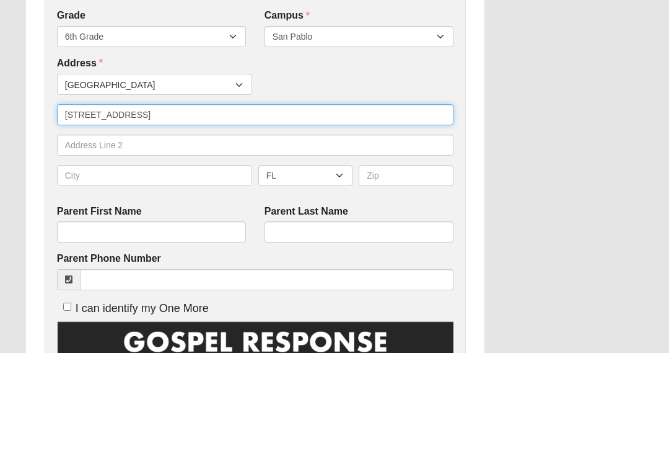
type input "2894 Lantana Lakes Drive West"
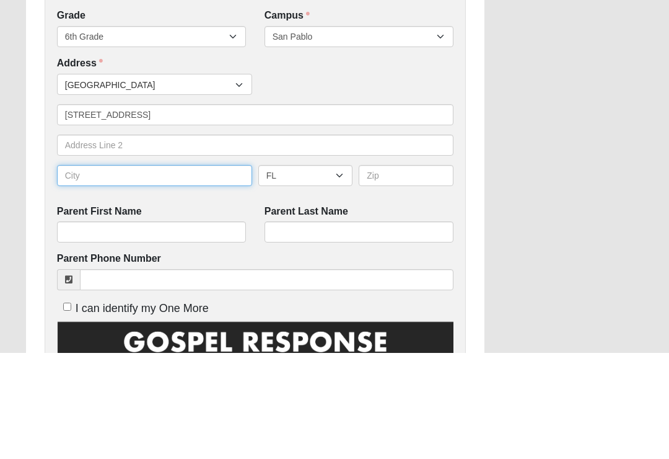
click at [82, 271] on input "text" at bounding box center [154, 281] width 195 height 21
type input "Jacksonville"
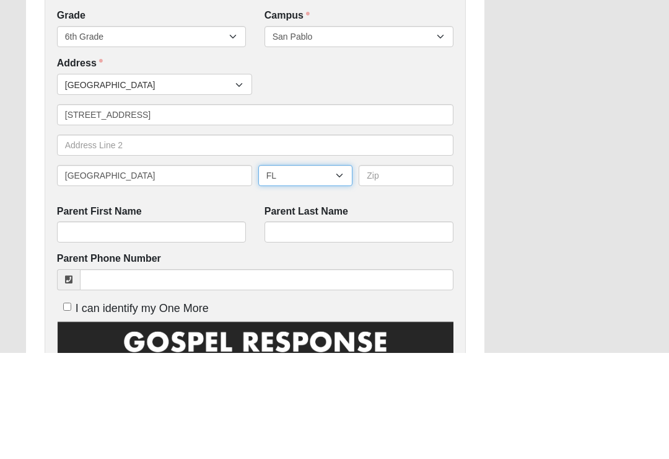
click at [265, 271] on select "AL AK AS AR AZ CA CO CT DE DC FM FL GA GU HI ID IL IN IA KS KY LA ME MH MD MA M…" at bounding box center [305, 281] width 95 height 21
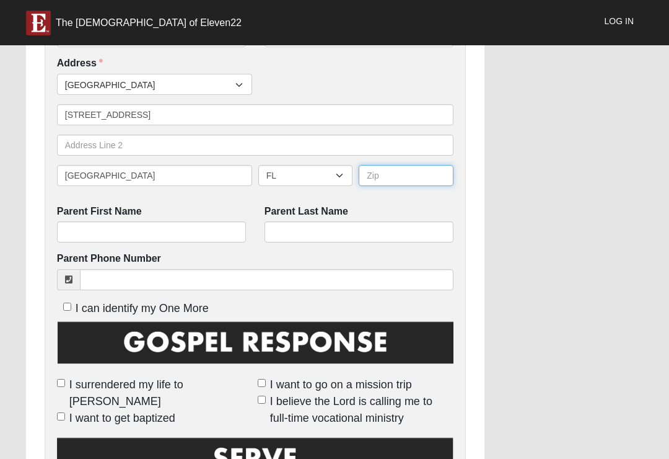
click at [408, 177] on input "text" at bounding box center [406, 175] width 95 height 21
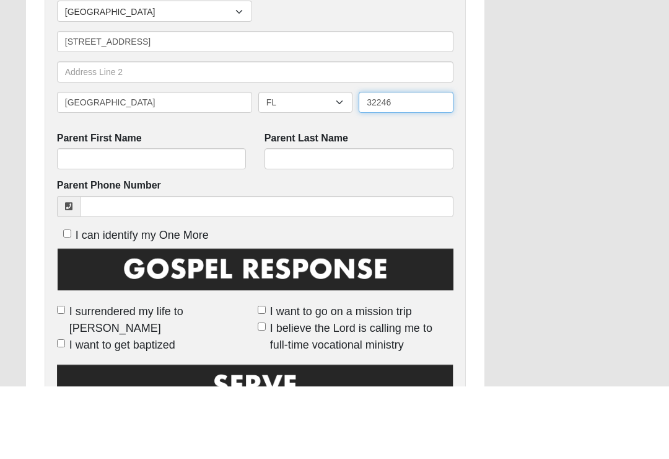
type input "32246"
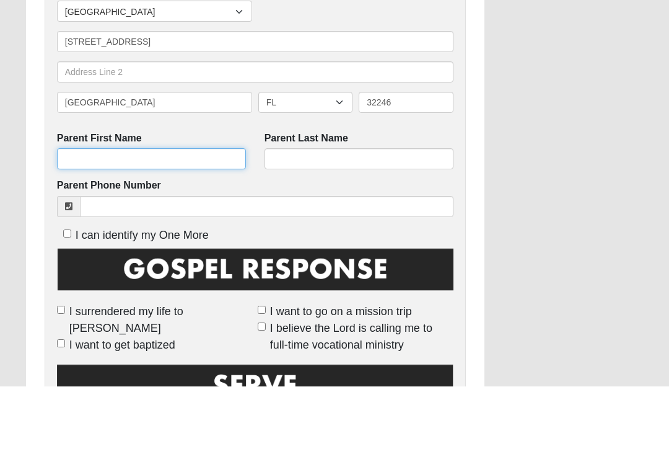
click at [90, 221] on input "Parent First Name" at bounding box center [151, 231] width 189 height 21
type input "Deja"
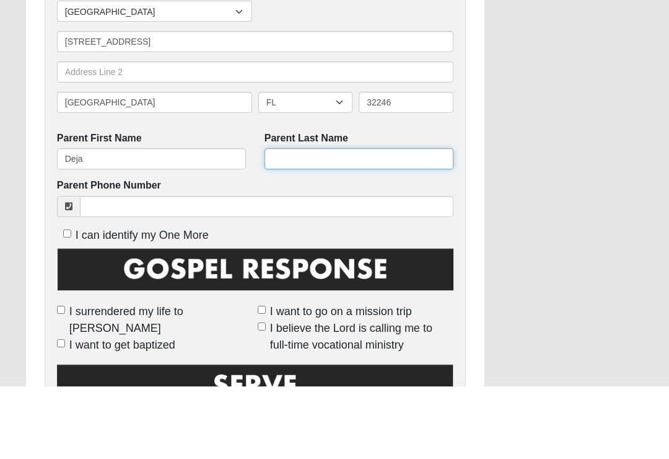
click at [324, 221] on input "Parent Last Name" at bounding box center [359, 231] width 189 height 21
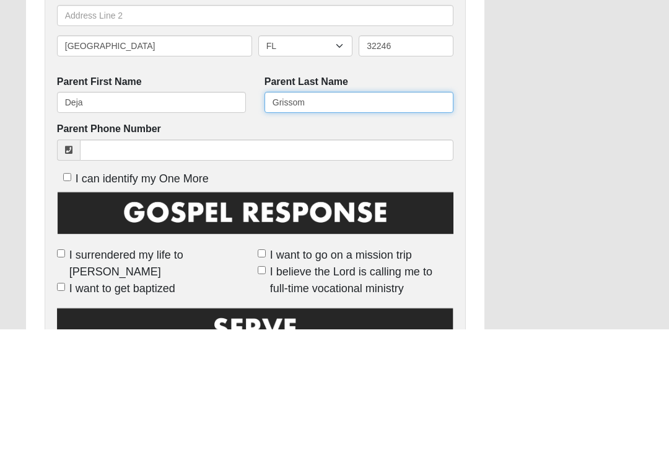
type input "Grissom"
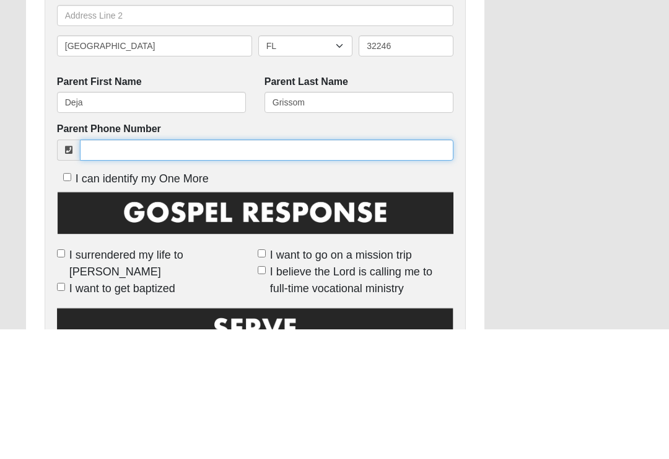
click at [114, 269] on input "Parent Phone Number" at bounding box center [267, 279] width 374 height 21
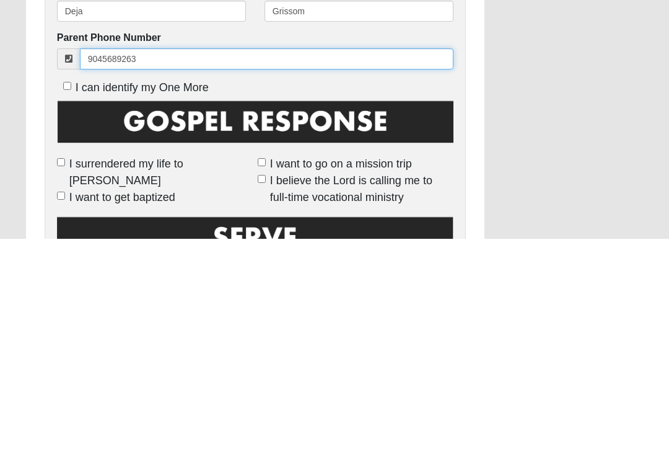
type input "9045689263"
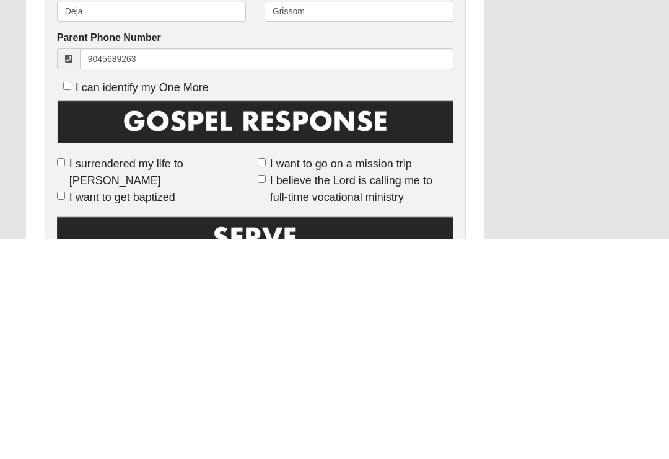
click at [59, 379] on input "I surrendered my life to [PERSON_NAME]" at bounding box center [61, 383] width 8 height 8
checkbox input "true"
type input "(904) 568-9263"
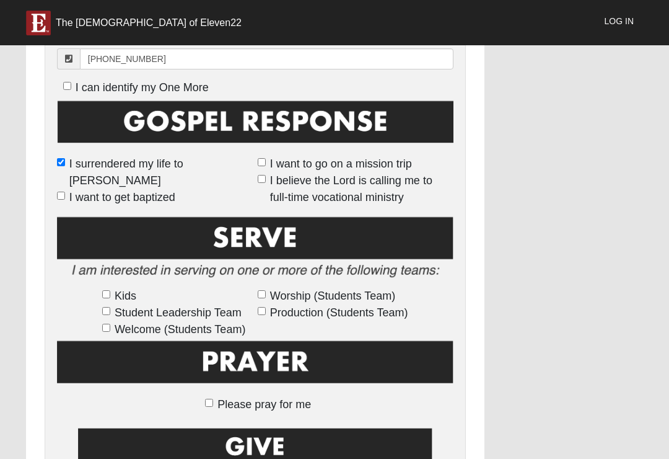
click at [59, 191] on input "I want to get baptized" at bounding box center [61, 195] width 8 height 8
click at [64, 189] on label "I want to get baptized" at bounding box center [155, 197] width 196 height 17
click at [64, 191] on input "I want to get baptized" at bounding box center [61, 195] width 8 height 8
click at [60, 191] on input "I want to get baptized" at bounding box center [61, 195] width 8 height 8
click at [61, 191] on input "I want to get baptized" at bounding box center [61, 195] width 8 height 8
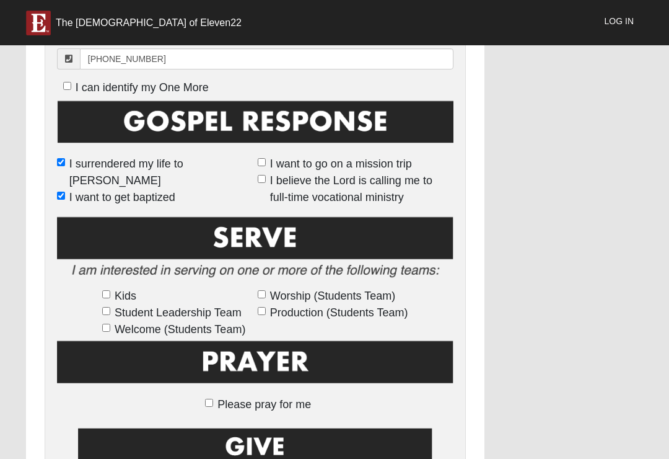
checkbox input "false"
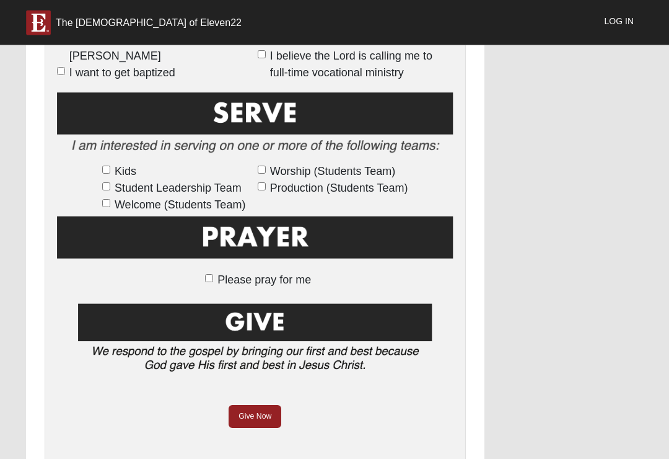
scroll to position [739, 0]
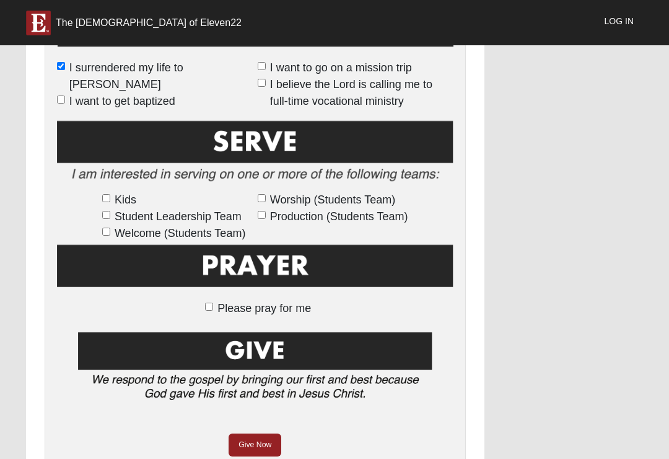
click at [67, 59] on label "I surrendered my life to [PERSON_NAME]" at bounding box center [155, 75] width 196 height 33
click at [65, 62] on input "I surrendered my life to [PERSON_NAME]" at bounding box center [61, 66] width 8 height 8
checkbox input "false"
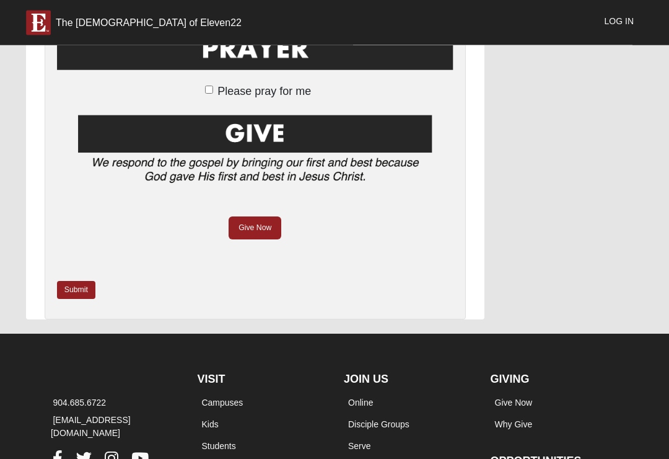
scroll to position [1045, 0]
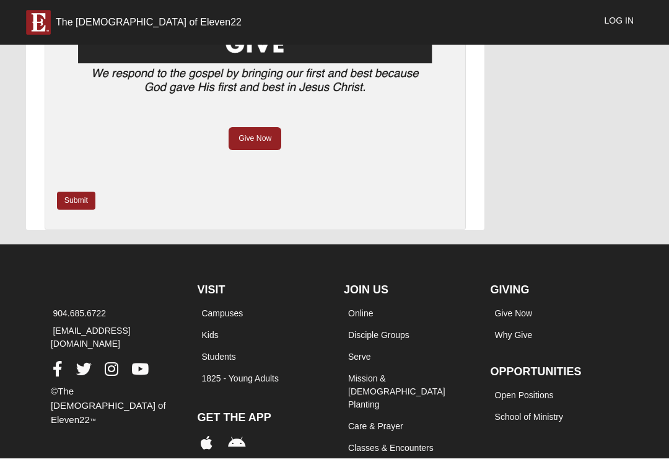
click at [68, 192] on link "Submit" at bounding box center [76, 201] width 38 height 18
click at [0, 0] on div at bounding box center [0, 0] width 0 height 0
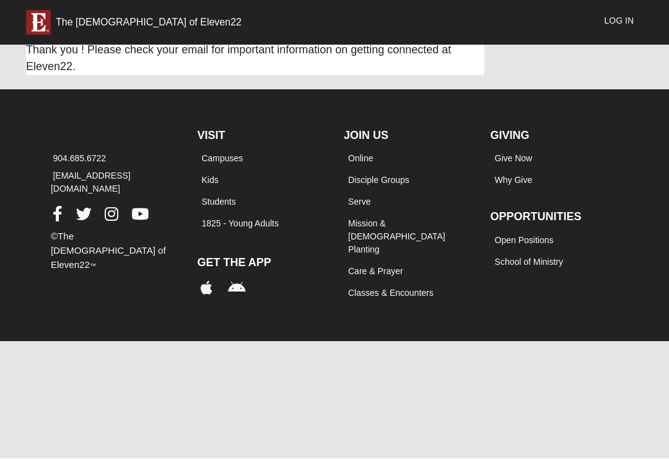
scroll to position [0, 0]
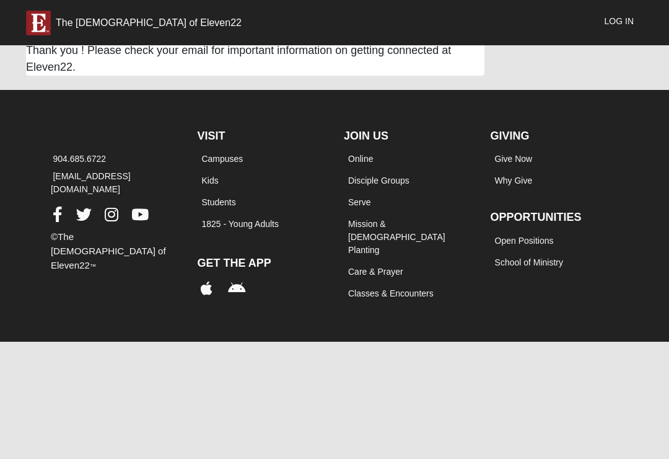
click at [612, 24] on link "Log In" at bounding box center [620, 21] width 48 height 31
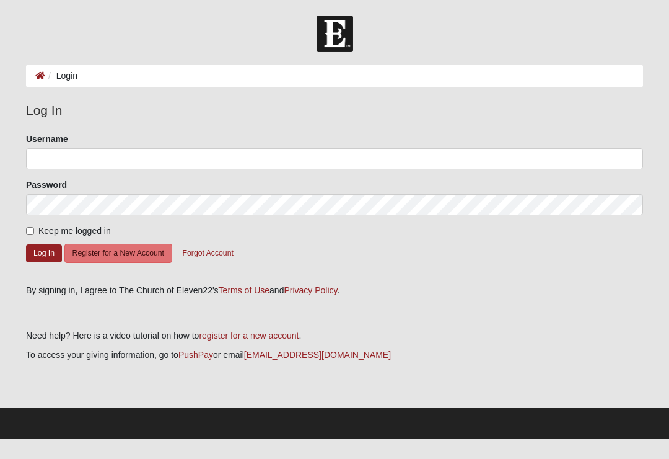
click at [266, 143] on div "Username" at bounding box center [334, 151] width 617 height 37
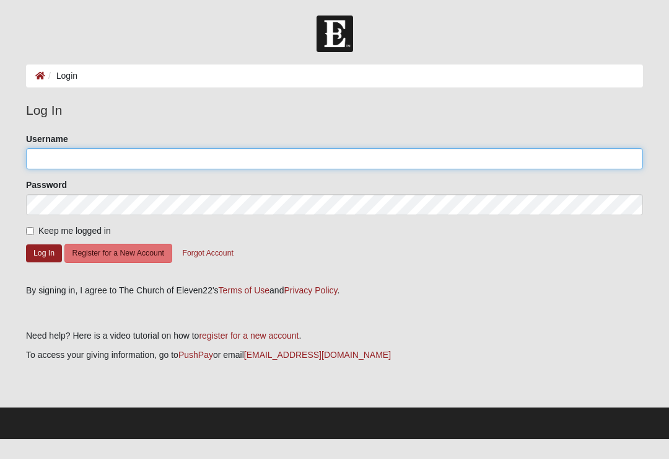
click at [356, 157] on input "Username" at bounding box center [334, 158] width 617 height 21
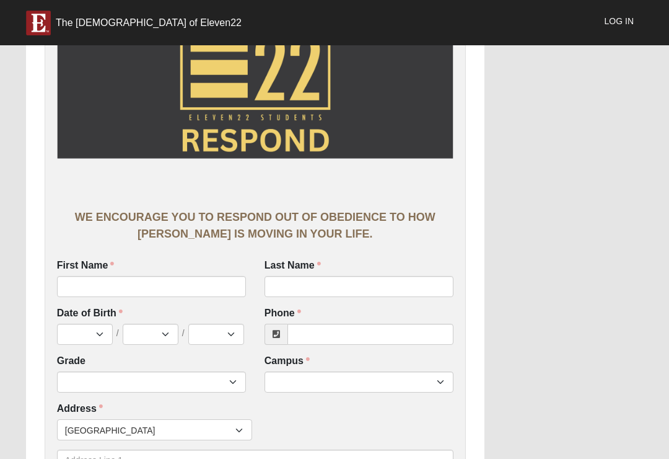
scroll to position [79, 0]
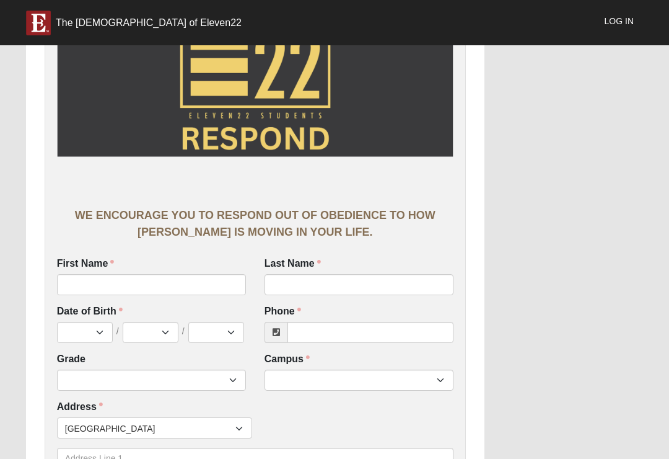
click at [114, 268] on label "First Name" at bounding box center [86, 264] width 58 height 14
click at [114, 274] on input "First Name" at bounding box center [151, 284] width 189 height 21
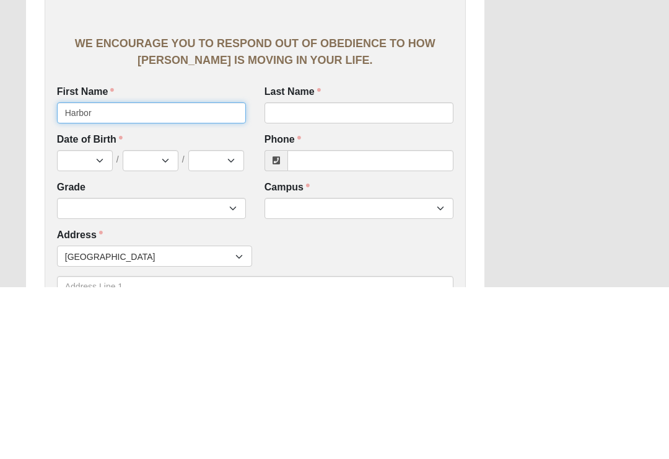
type input "Harbor"
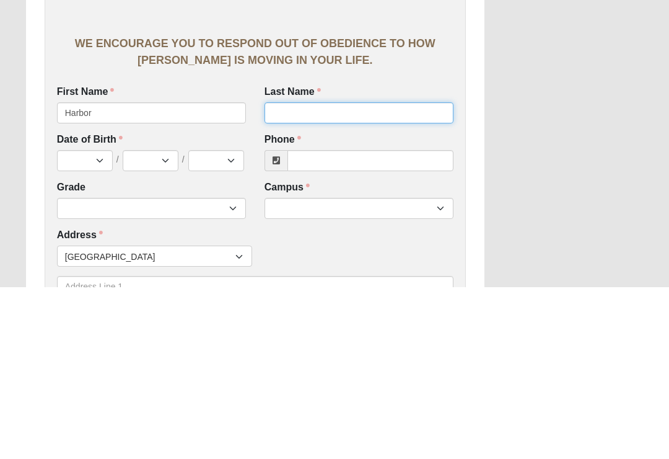
click at [334, 274] on input "Last Name" at bounding box center [359, 284] width 189 height 21
type input "Pugh"
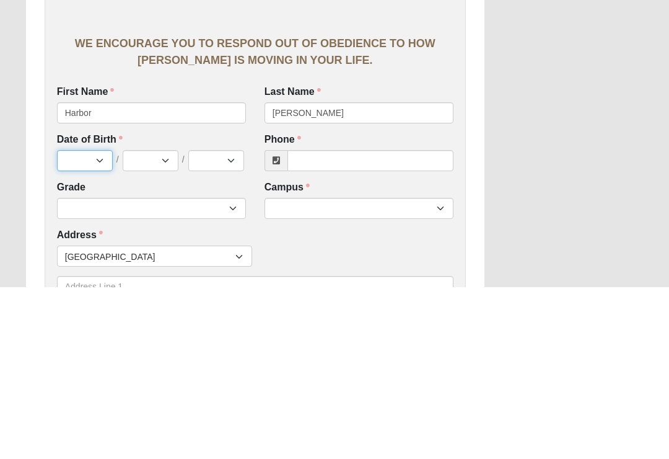
click at [82, 322] on select "Jan Feb Mar Apr May Jun Jul Aug Sep Oct Nov Dec" at bounding box center [85, 332] width 56 height 21
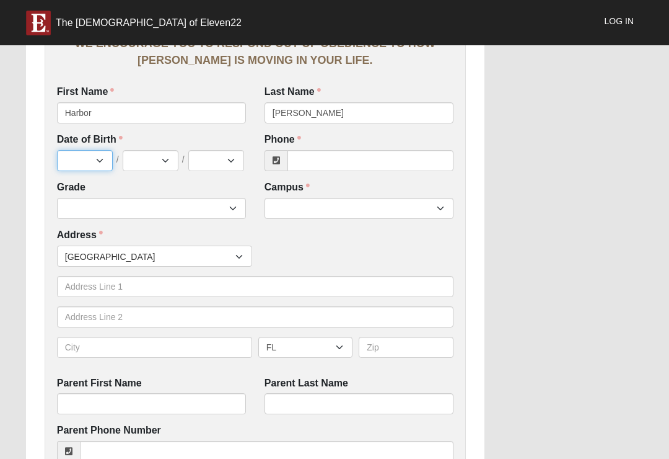
select select "3"
click at [137, 156] on select "1 2 3 4 5 6 7 8 9 10 11 12 13 14 15 16 17 18 19 20 21 22 23 24 25 26 27 28 29 3…" at bounding box center [151, 160] width 56 height 21
select select "28"
click at [222, 150] on select "2025 2024 2023 2022 2021 2020 2019 2018 2017 2016 2015 2014 2013 2012 2011 2010…" at bounding box center [216, 160] width 56 height 21
select select "2014"
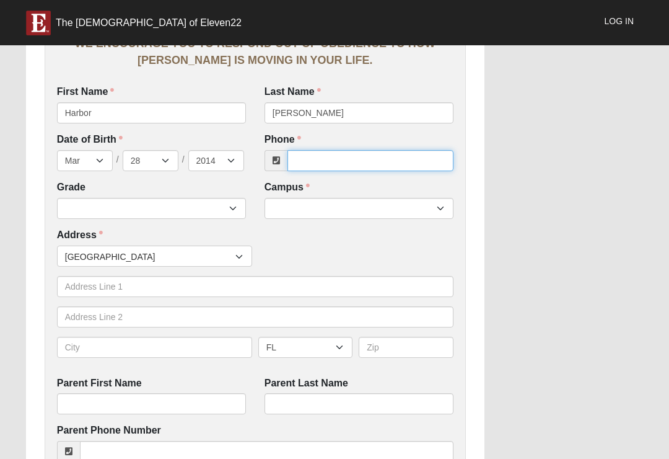
click at [350, 160] on input "Phone" at bounding box center [371, 160] width 166 height 21
click at [504, 164] on div "Work Entry WE ENCOURAGE YOU TO RESPOND OUT OF OBEDIENCE TO HOW JESUS CHRIST IS …" at bounding box center [335, 402] width 636 height 1274
click at [386, 169] on input "Phone" at bounding box center [371, 160] width 166 height 21
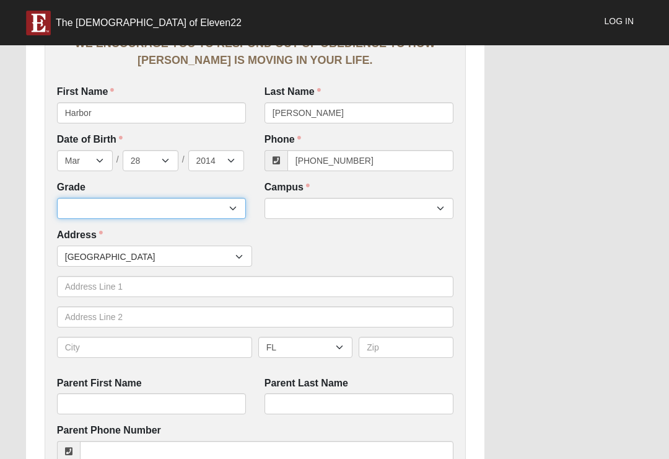
click at [131, 205] on select "6th Grade 7th Grade 8th Grade 9th Grade 10th Grade 11th Grade 12th Grade" at bounding box center [151, 208] width 189 height 21
type input "(904) 704-7881"
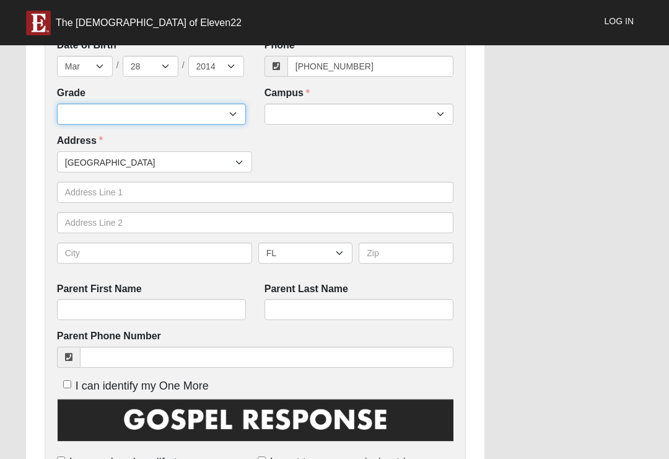
select select "2032"
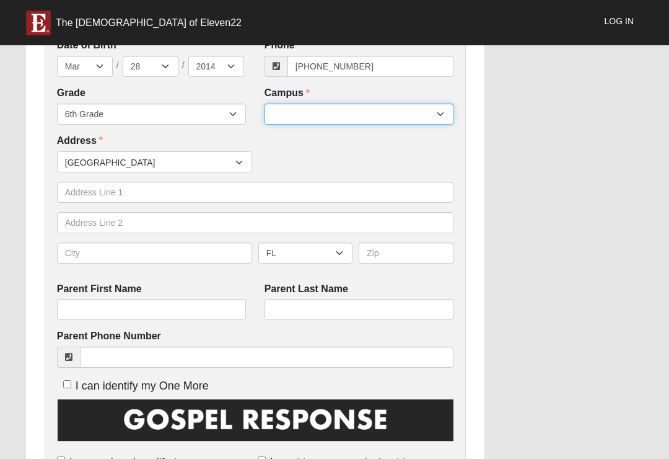
click at [348, 103] on select "Arlington Baymeadows Eleven22 Online [PERSON_NAME][GEOGRAPHIC_DATA] Jesup [GEOG…" at bounding box center [359, 113] width 189 height 21
select select "3"
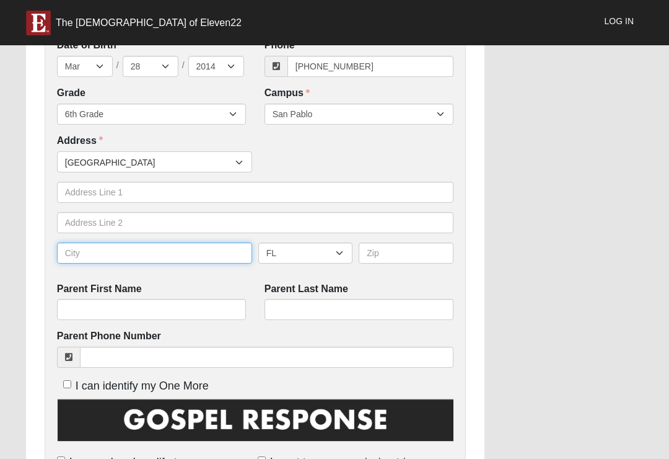
click at [165, 248] on input "text" at bounding box center [154, 252] width 195 height 21
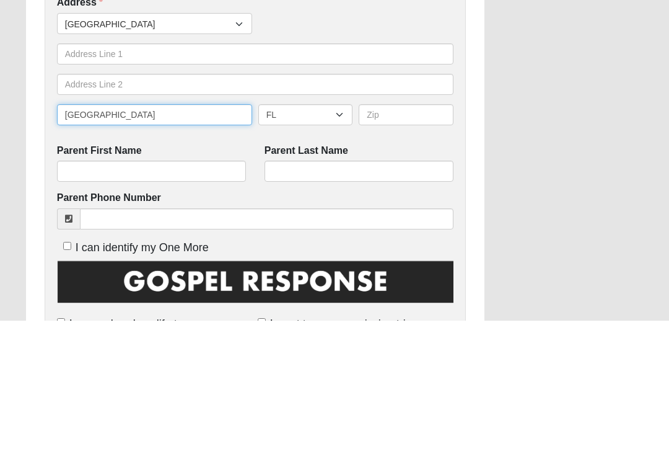
type input "[GEOGRAPHIC_DATA]"
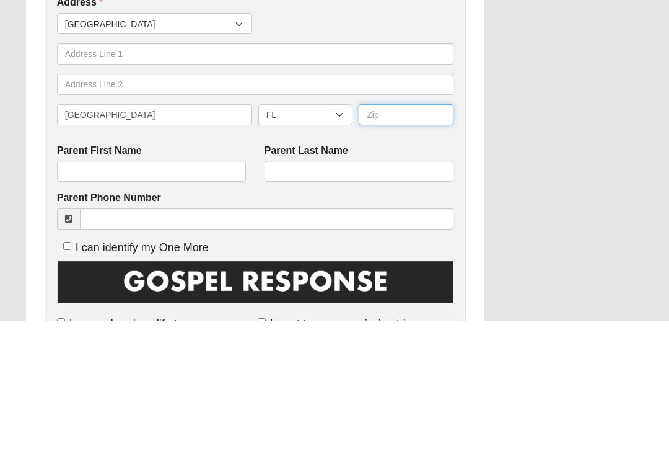
click at [389, 242] on input "text" at bounding box center [406, 252] width 95 height 21
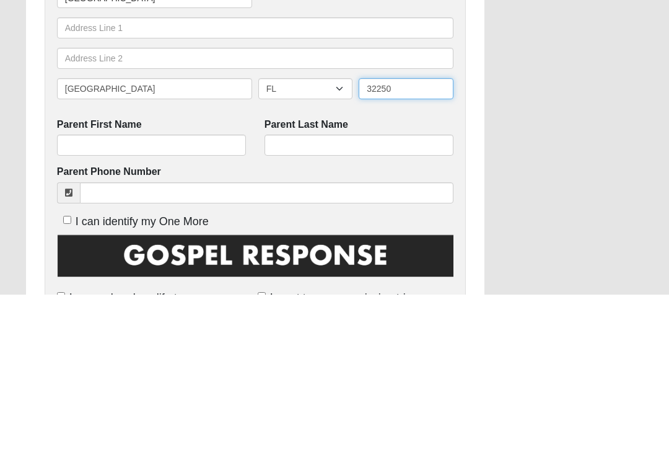
type input "32250"
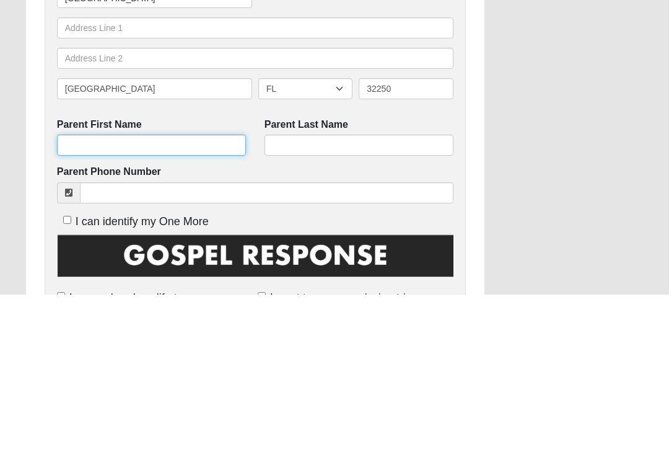
click at [164, 299] on input "Parent First Name" at bounding box center [151, 309] width 189 height 21
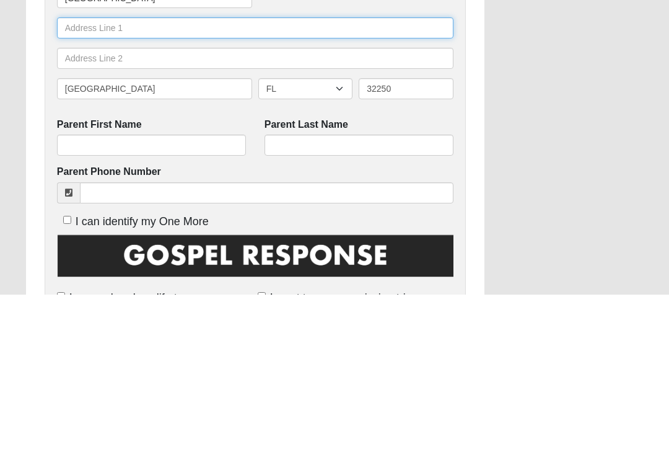
click at [82, 182] on input "text" at bounding box center [255, 192] width 397 height 21
type input "4667 Fulton road"
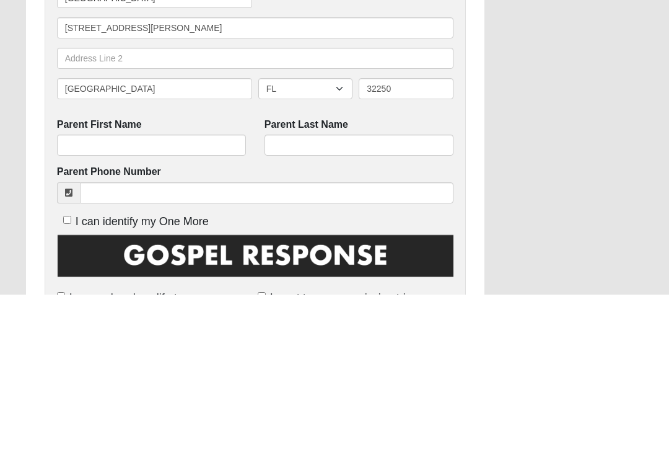
click at [98, 282] on label "Parent First Name" at bounding box center [99, 289] width 85 height 14
click at [98, 299] on input "Parent First Name" at bounding box center [151, 309] width 189 height 21
type input "Jenna"
click at [341, 299] on input "Parent Last Name" at bounding box center [359, 309] width 189 height 21
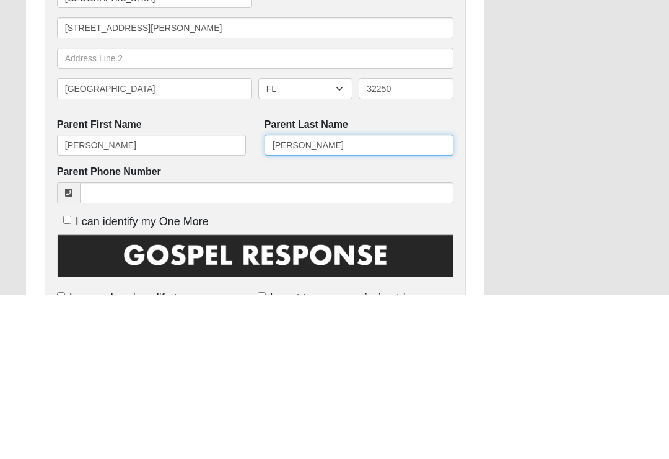
type input "Pugh"
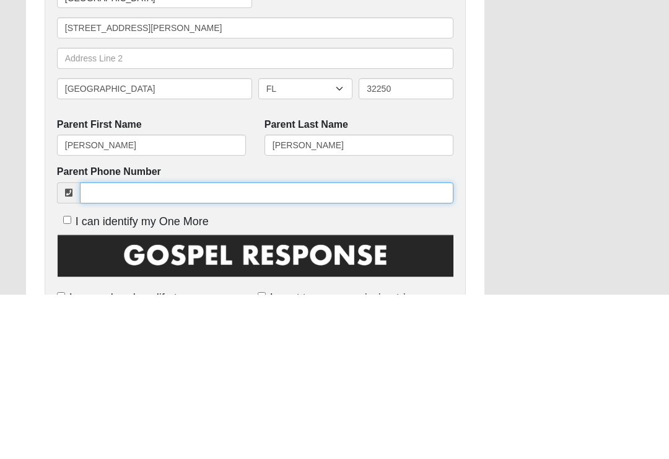
click at [239, 346] on input "Parent Phone Number" at bounding box center [267, 356] width 374 height 21
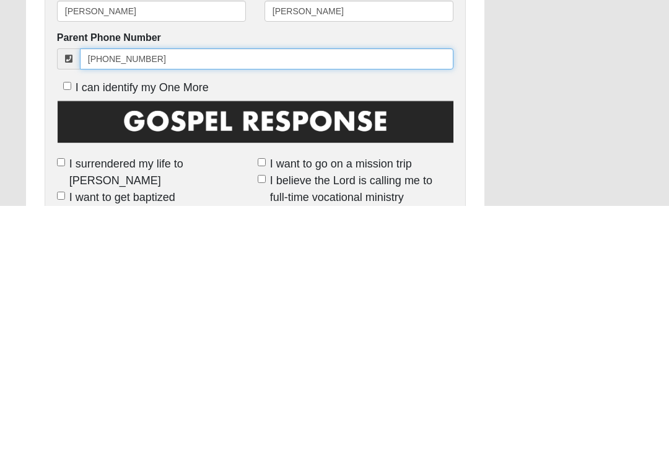
scroll to position [390, 0]
type input "904 704 7881"
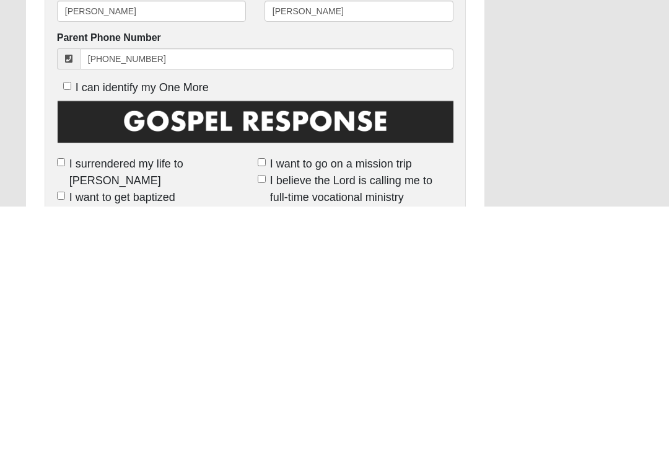
click at [65, 411] on input "I surrendered my life to [PERSON_NAME]" at bounding box center [61, 415] width 8 height 8
checkbox input "true"
type input "(904) 704-7881"
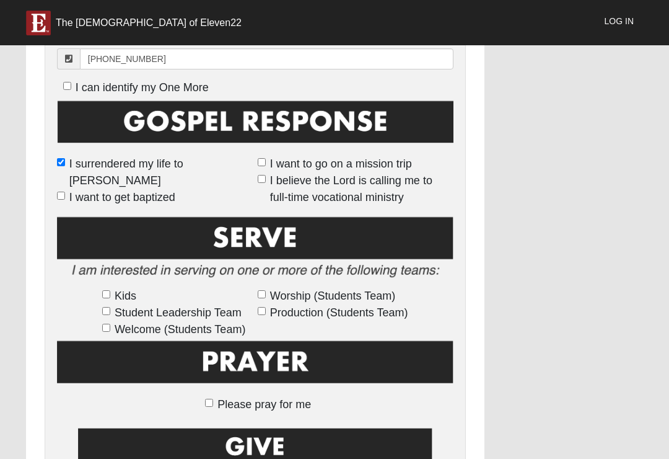
click at [66, 82] on input "I can identify my One More" at bounding box center [67, 86] width 8 height 8
checkbox input "true"
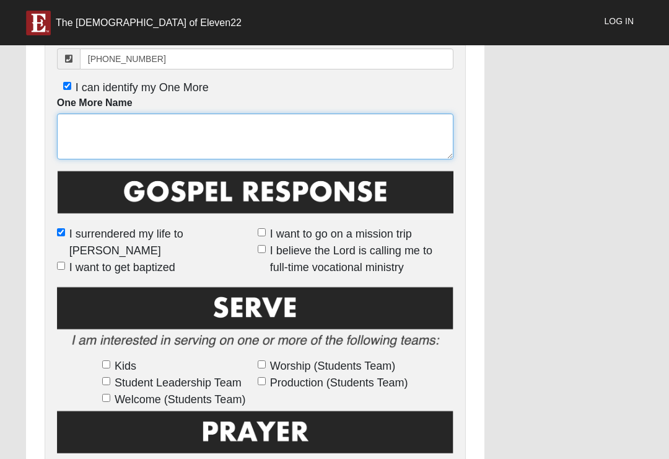
click at [124, 142] on textarea "One More Name" at bounding box center [255, 136] width 397 height 46
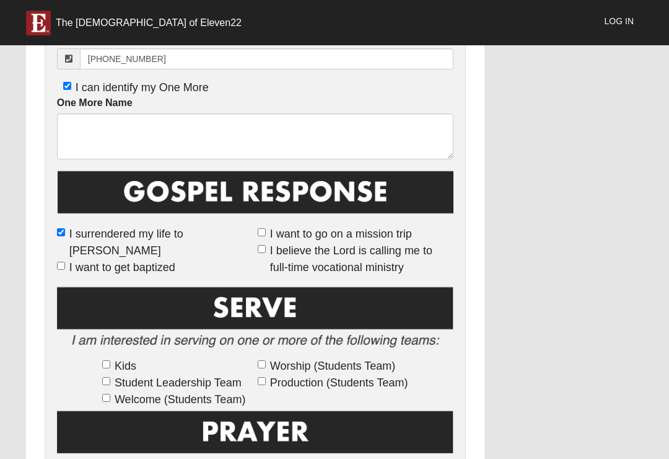
click at [80, 81] on span "I can identify my One More" at bounding box center [142, 87] width 133 height 12
click at [71, 82] on input "I can identify my One More" at bounding box center [67, 86] width 8 height 8
click at [68, 84] on input "I can identify my One More" at bounding box center [67, 86] width 8 height 8
checkbox input "true"
click at [68, 85] on input "I can identify my One More" at bounding box center [67, 86] width 8 height 8
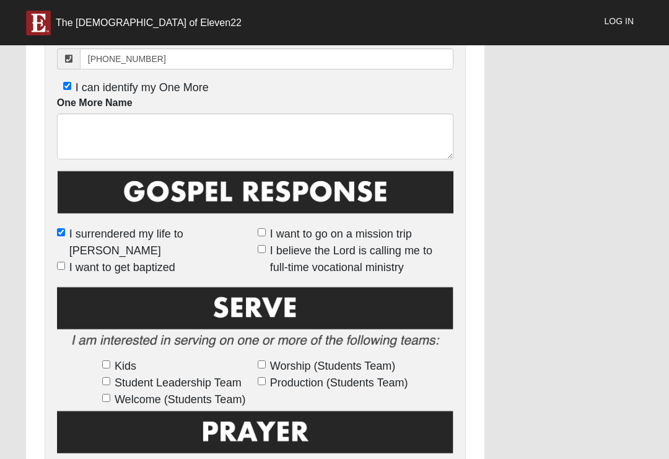
checkbox input "false"
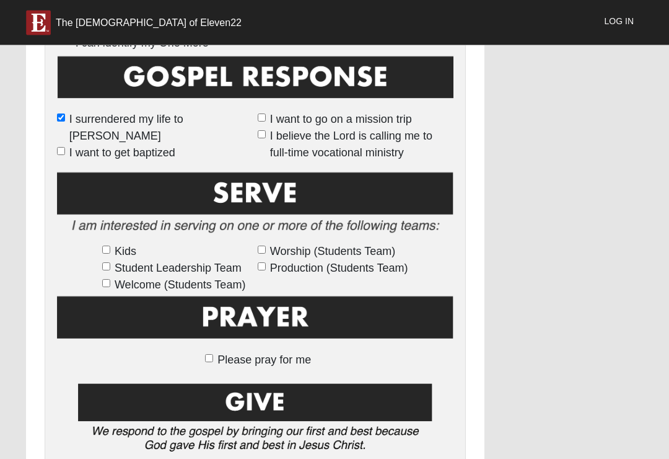
scroll to position [686, 0]
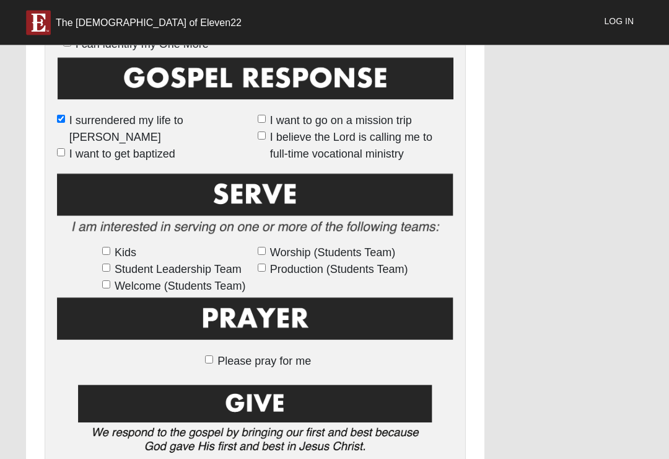
click at [120, 252] on span "Kids" at bounding box center [126, 253] width 22 height 17
click at [110, 252] on input "Kids" at bounding box center [106, 251] width 8 height 8
checkbox input "true"
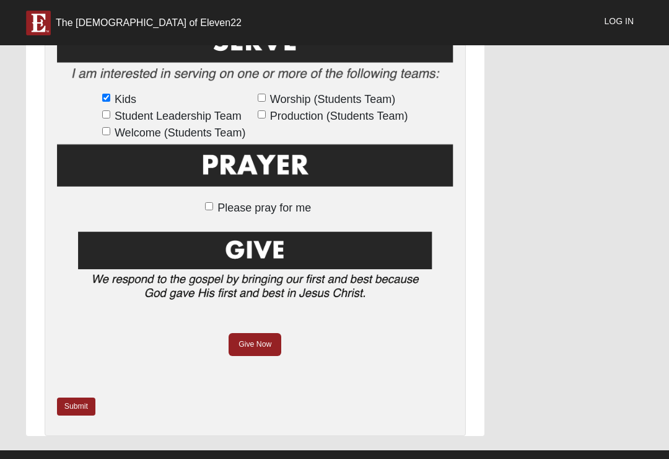
scroll to position [843, 0]
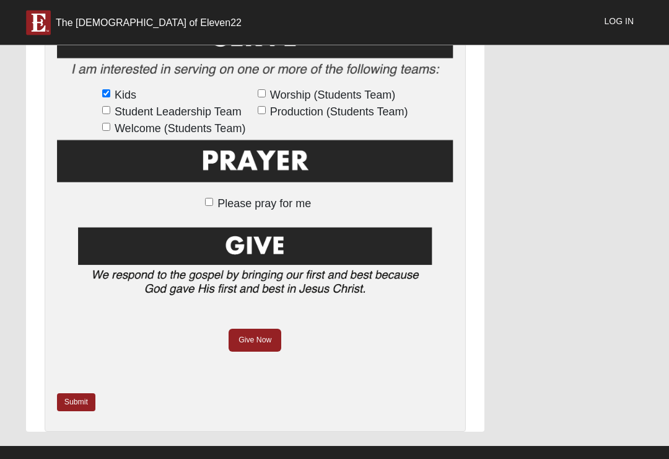
click at [286, 205] on span "Please pray for me" at bounding box center [265, 204] width 94 height 12
click at [213, 205] on input "Please pray for me" at bounding box center [209, 202] width 8 height 8
checkbox input "true"
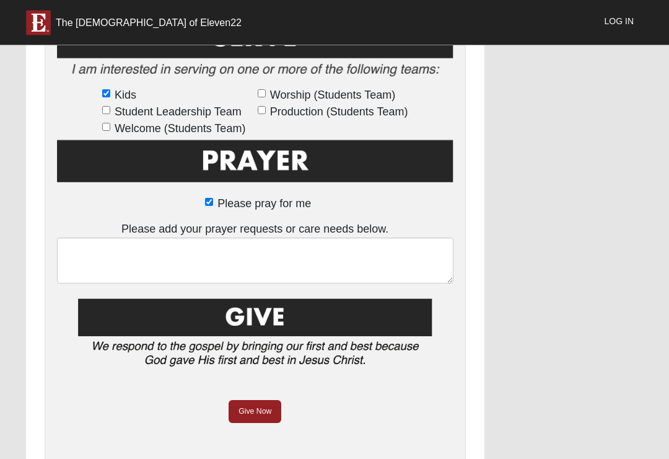
scroll to position [844, 0]
click at [264, 200] on span "Please pray for me" at bounding box center [265, 203] width 94 height 12
click at [213, 200] on input "Please pray for me" at bounding box center [209, 202] width 8 height 8
checkbox input "false"
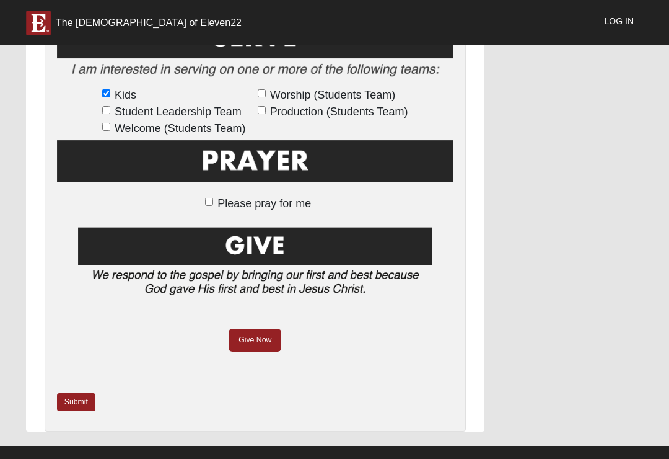
click at [127, 87] on span "Kids" at bounding box center [126, 95] width 22 height 17
click at [110, 89] on input "Kids" at bounding box center [106, 93] width 8 height 8
checkbox input "false"
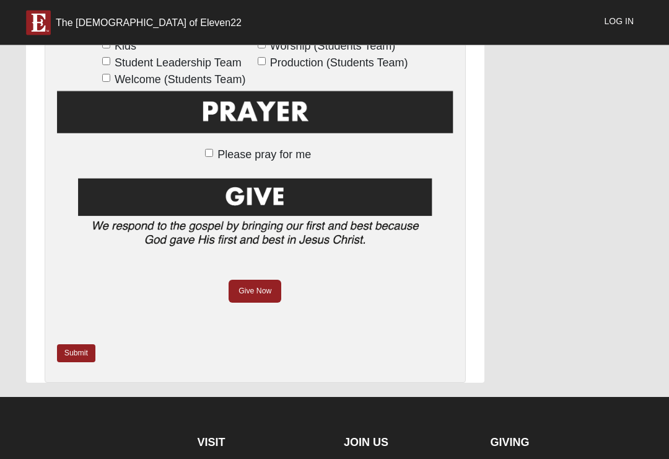
scroll to position [893, 0]
click at [73, 344] on link "Submit" at bounding box center [76, 353] width 38 height 18
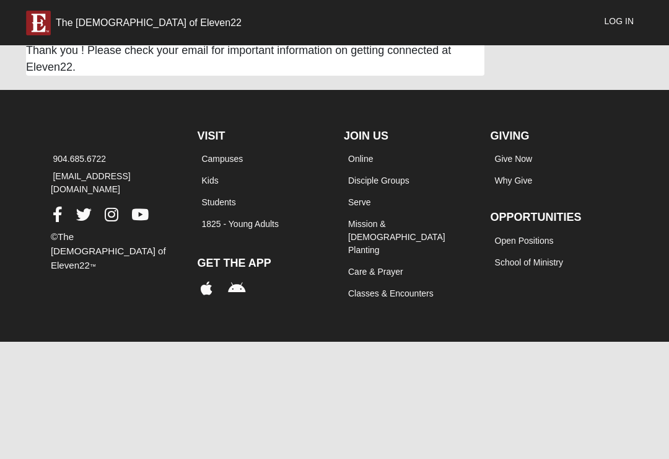
scroll to position [0, 0]
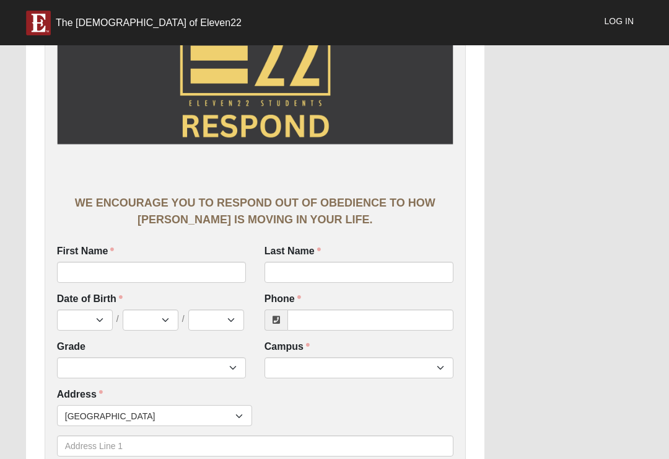
scroll to position [101, 0]
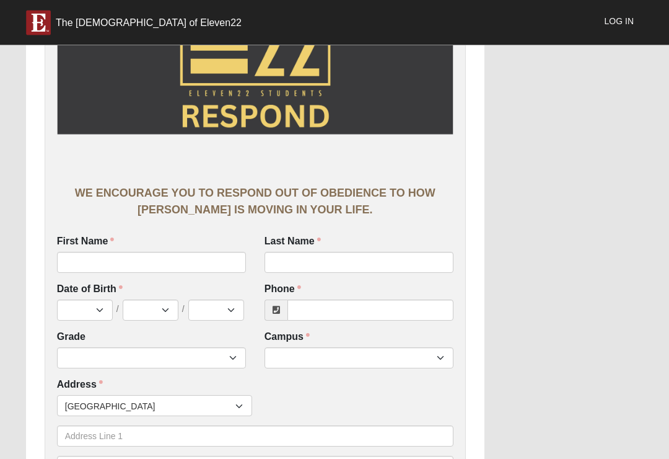
click at [87, 247] on label "First Name" at bounding box center [86, 242] width 58 height 14
click at [87, 252] on input "First Name" at bounding box center [151, 262] width 189 height 21
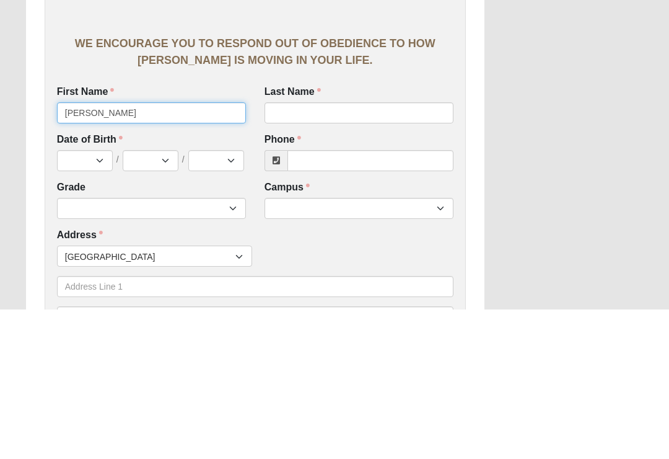
type input "[PERSON_NAME]"
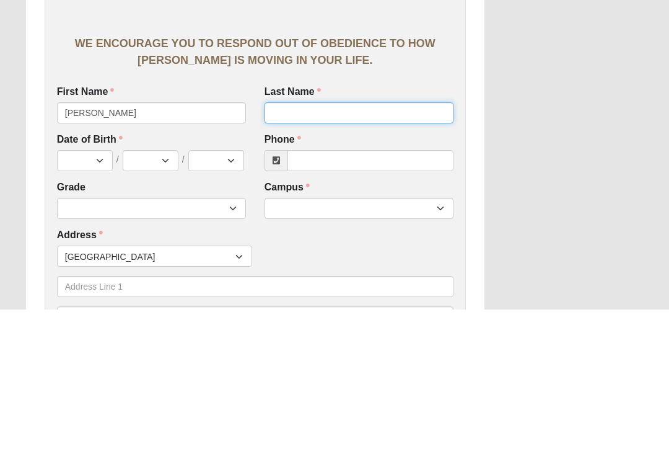
click at [336, 252] on input "Last Name" at bounding box center [359, 262] width 189 height 21
type input "[PERSON_NAME]"
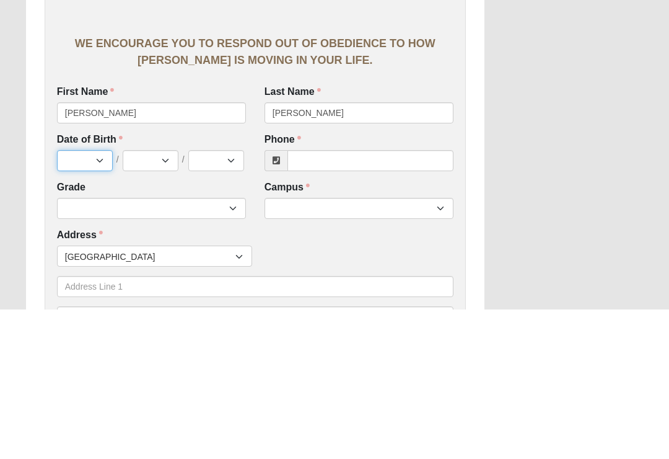
click at [89, 300] on select "Jan Feb Mar Apr May Jun [DATE] Aug Sep Oct Nov Dec" at bounding box center [85, 310] width 56 height 21
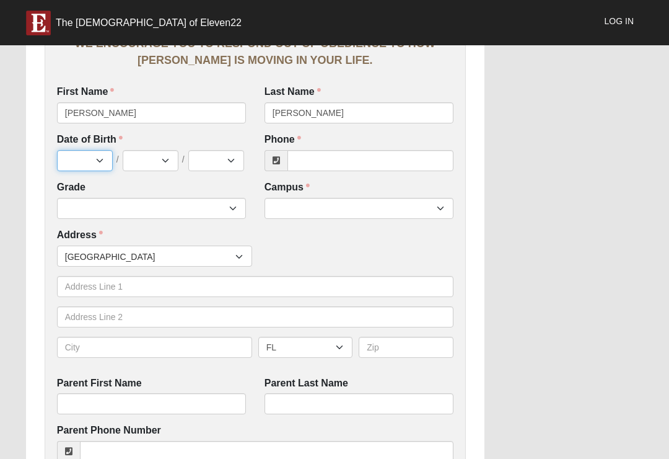
select select "7"
click at [153, 159] on select "1 2 3 4 5 6 7 8 9 10 11 12 13 14 15 16 17 18 19 20 21 22 23 24 25 26 27 28 29 3…" at bounding box center [151, 160] width 56 height 21
select select "17"
click at [216, 154] on select "2025 2024 2023 2022 2021 2020 2019 2018 2017 2016 2015 2014 2013 2012 2011 2010…" at bounding box center [216, 160] width 56 height 21
select select "2013"
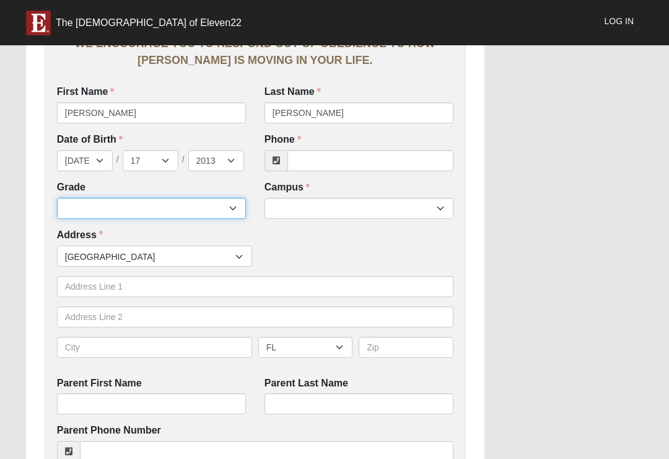
click at [208, 213] on select "6th Grade 7th Grade 8th Grade 9th Grade 10th Grade 11th Grade 12th Grade" at bounding box center [151, 208] width 189 height 21
select select "2032"
click at [343, 146] on div "Phone Phone is required." at bounding box center [359, 152] width 189 height 38
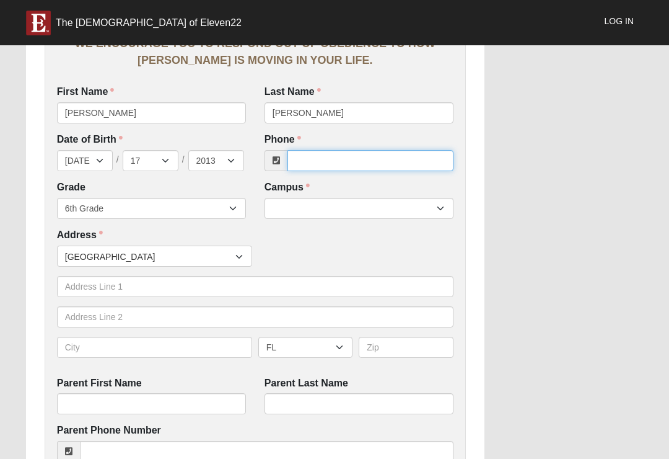
click at [372, 156] on input "Phone" at bounding box center [371, 160] width 166 height 21
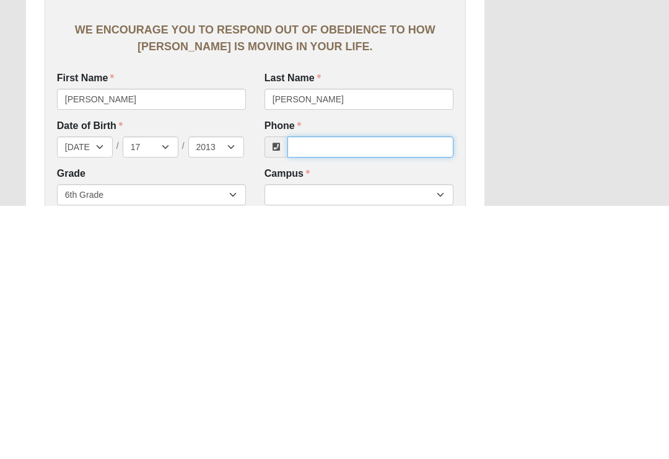
scroll to position [13, 0]
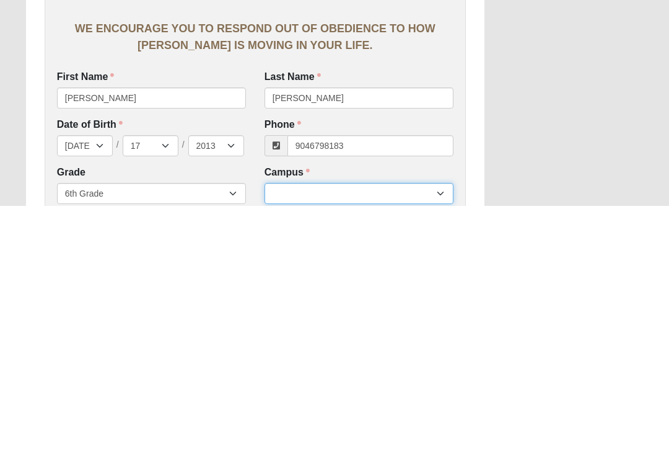
click at [356, 436] on select "Arlington Baymeadows Eleven22 Online Fleming Island Jesup Mandarin North Jax Or…" at bounding box center [359, 446] width 189 height 21
type input "(904) 679-8183"
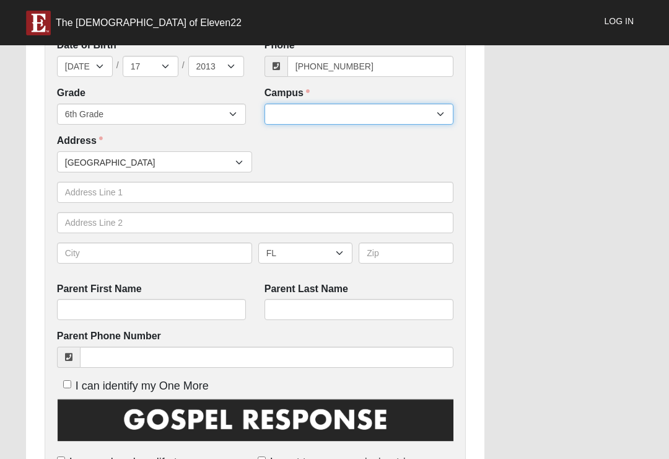
select select "3"
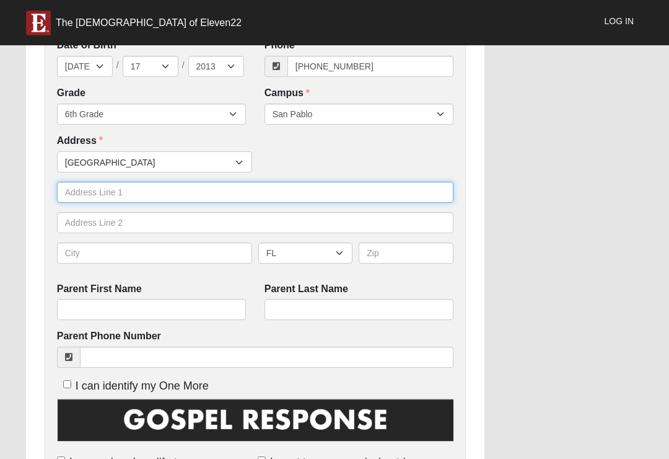
click at [180, 190] on input "text" at bounding box center [255, 192] width 397 height 21
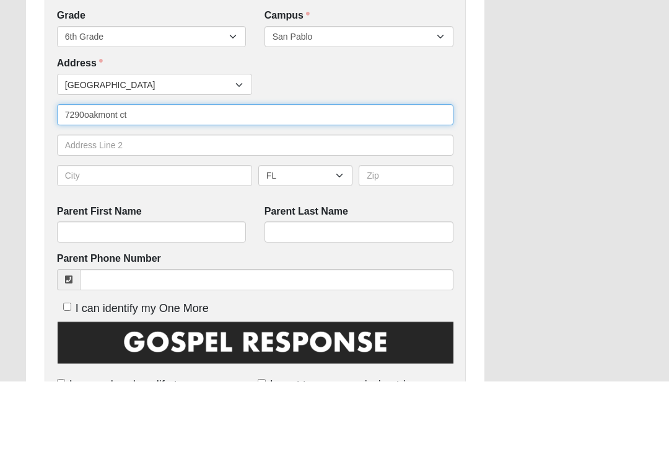
type input "7290oakmont ct"
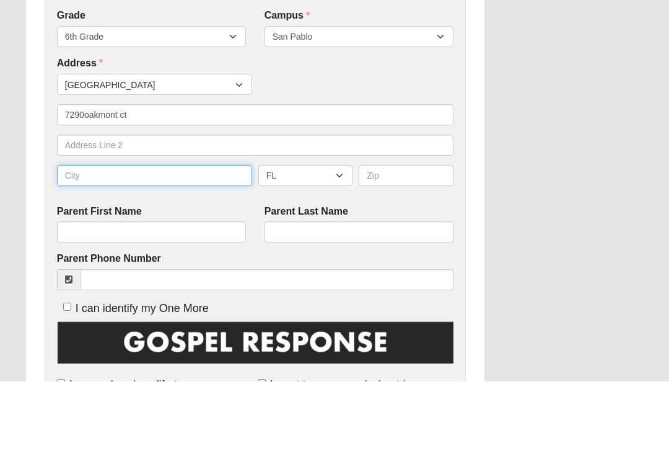
click at [169, 242] on input "text" at bounding box center [154, 252] width 195 height 21
type input "J"
type input "Ponte vedra"
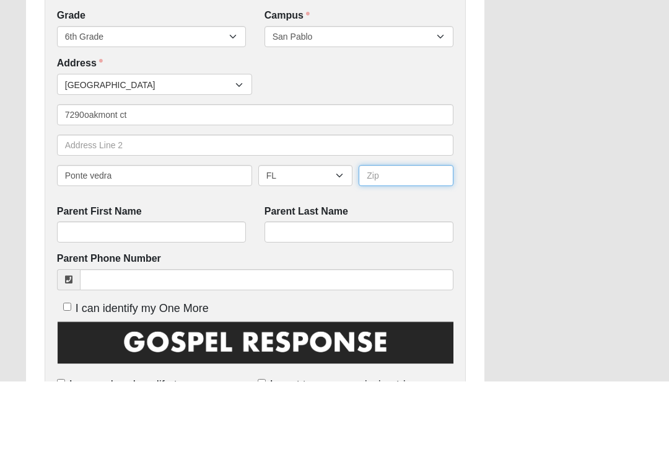
click at [391, 242] on input "text" at bounding box center [406, 252] width 95 height 21
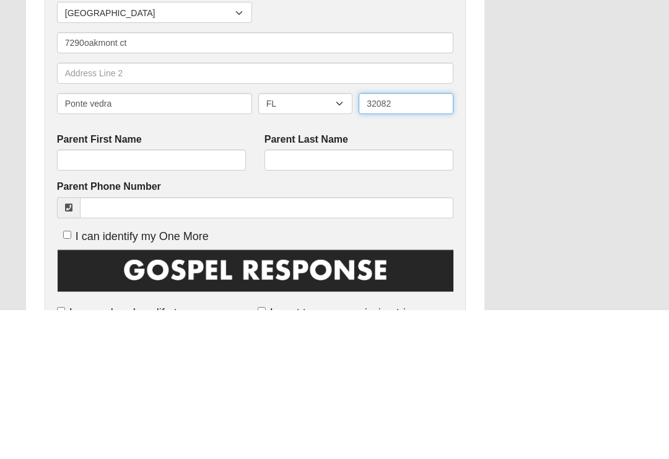
type input "32082"
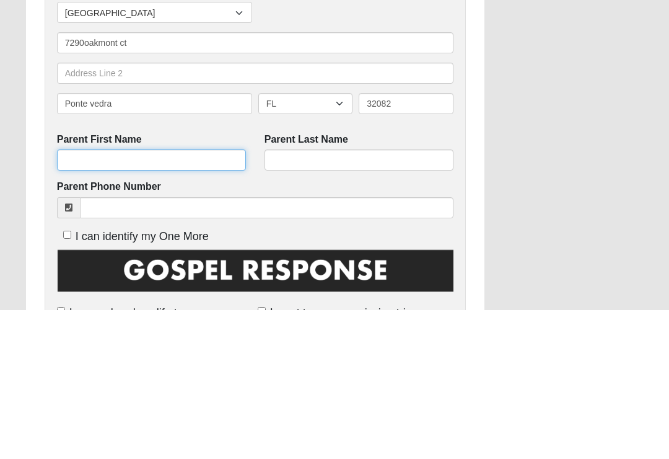
click at [198, 299] on input "Parent First Name" at bounding box center [151, 309] width 189 height 21
type input "Sara"
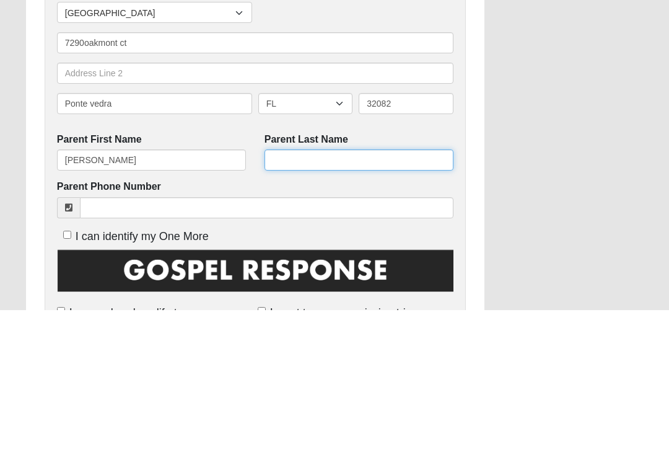
click at [353, 299] on input "Parent Last Name" at bounding box center [359, 309] width 189 height 21
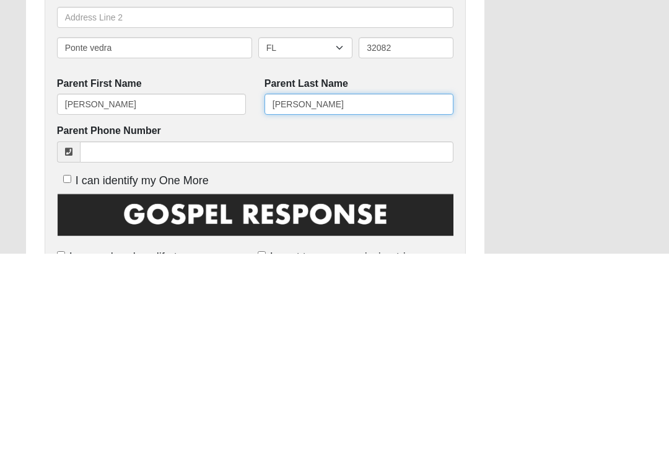
type input "Babin"
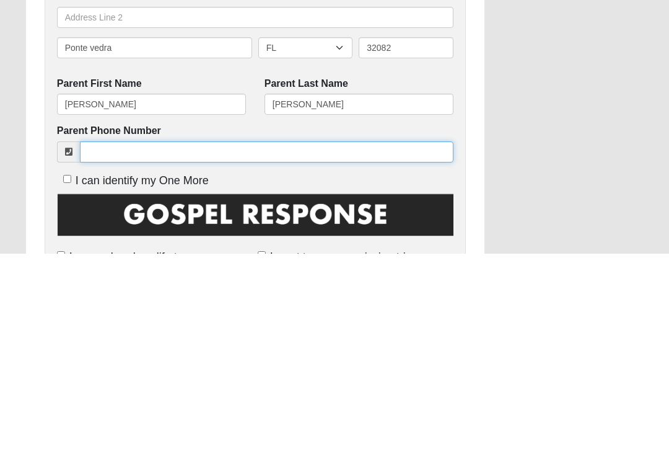
click at [328, 346] on input "Parent Phone Number" at bounding box center [267, 356] width 374 height 21
type input "9"
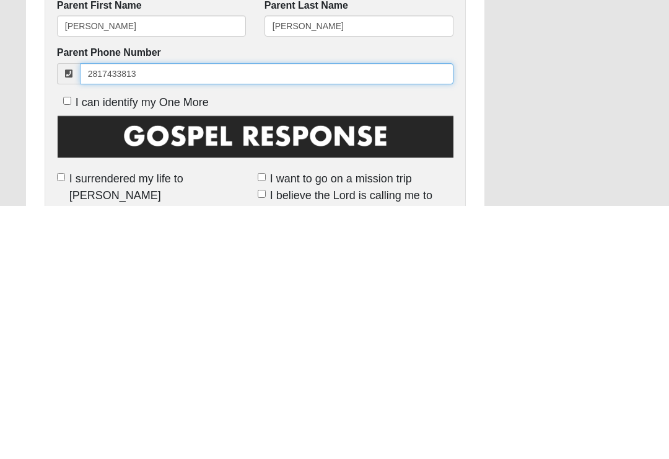
scroll to position [378, 0]
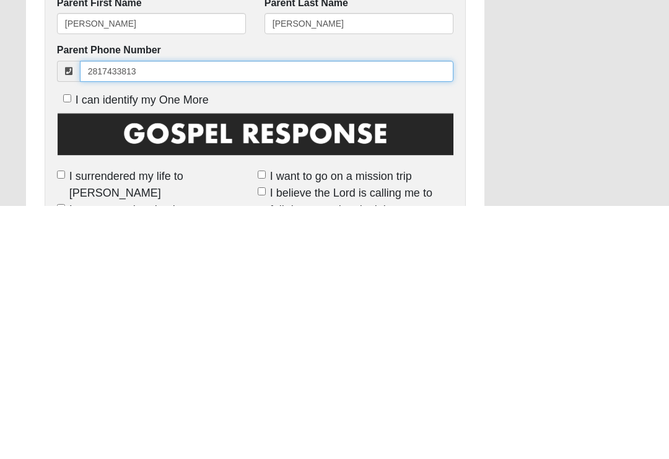
click input "submit" at bounding box center [0, 0] width 0 height 0
type input "(281) 743-3813"
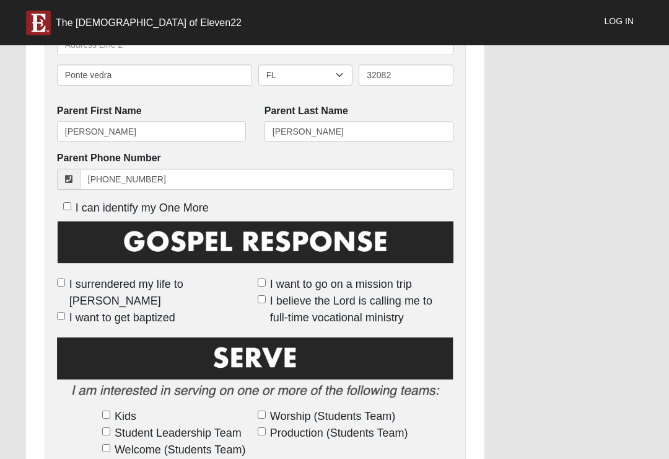
scroll to position [522, 0]
click at [206, 276] on span "I surrendered my life to [PERSON_NAME]" at bounding box center [160, 292] width 183 height 33
click at [65, 279] on input "I surrendered my life to [PERSON_NAME]" at bounding box center [61, 283] width 8 height 8
click at [195, 279] on span "I surrendered my life to [PERSON_NAME]" at bounding box center [160, 292] width 183 height 33
click at [65, 279] on input "I surrendered my life to [PERSON_NAME]" at bounding box center [61, 283] width 8 height 8
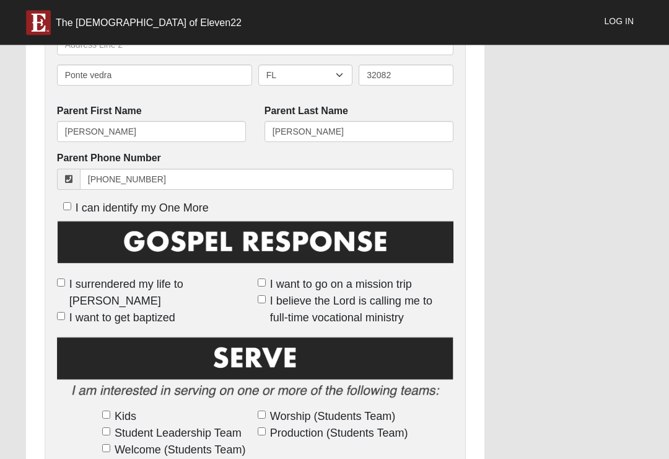
click at [199, 283] on span "I surrendered my life to [PERSON_NAME]" at bounding box center [160, 292] width 183 height 33
click at [65, 283] on input "I surrendered my life to [PERSON_NAME]" at bounding box center [61, 283] width 8 height 8
checkbox input "true"
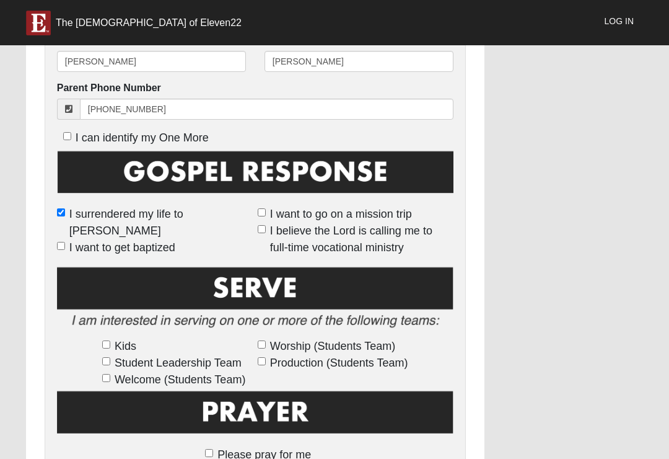
scroll to position [1045, 0]
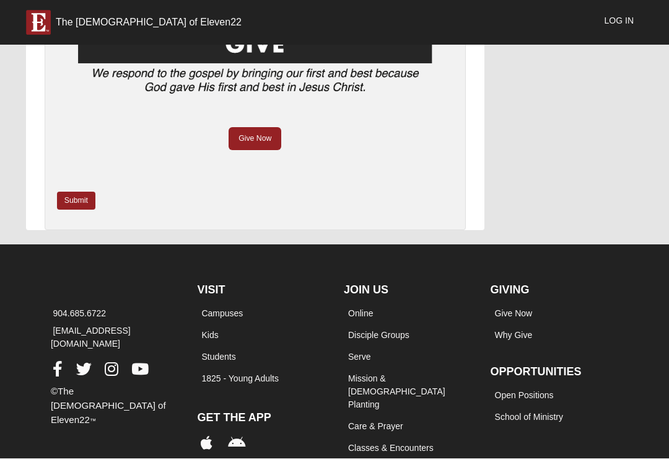
click at [252, 128] on link "Give Now" at bounding box center [255, 139] width 53 height 23
click at [68, 192] on link "Submit" at bounding box center [76, 201] width 38 height 18
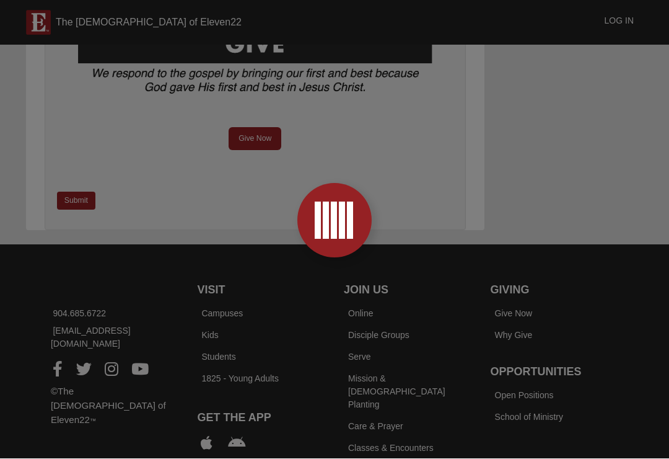
scroll to position [0, 0]
